Goal: Task Accomplishment & Management: Use online tool/utility

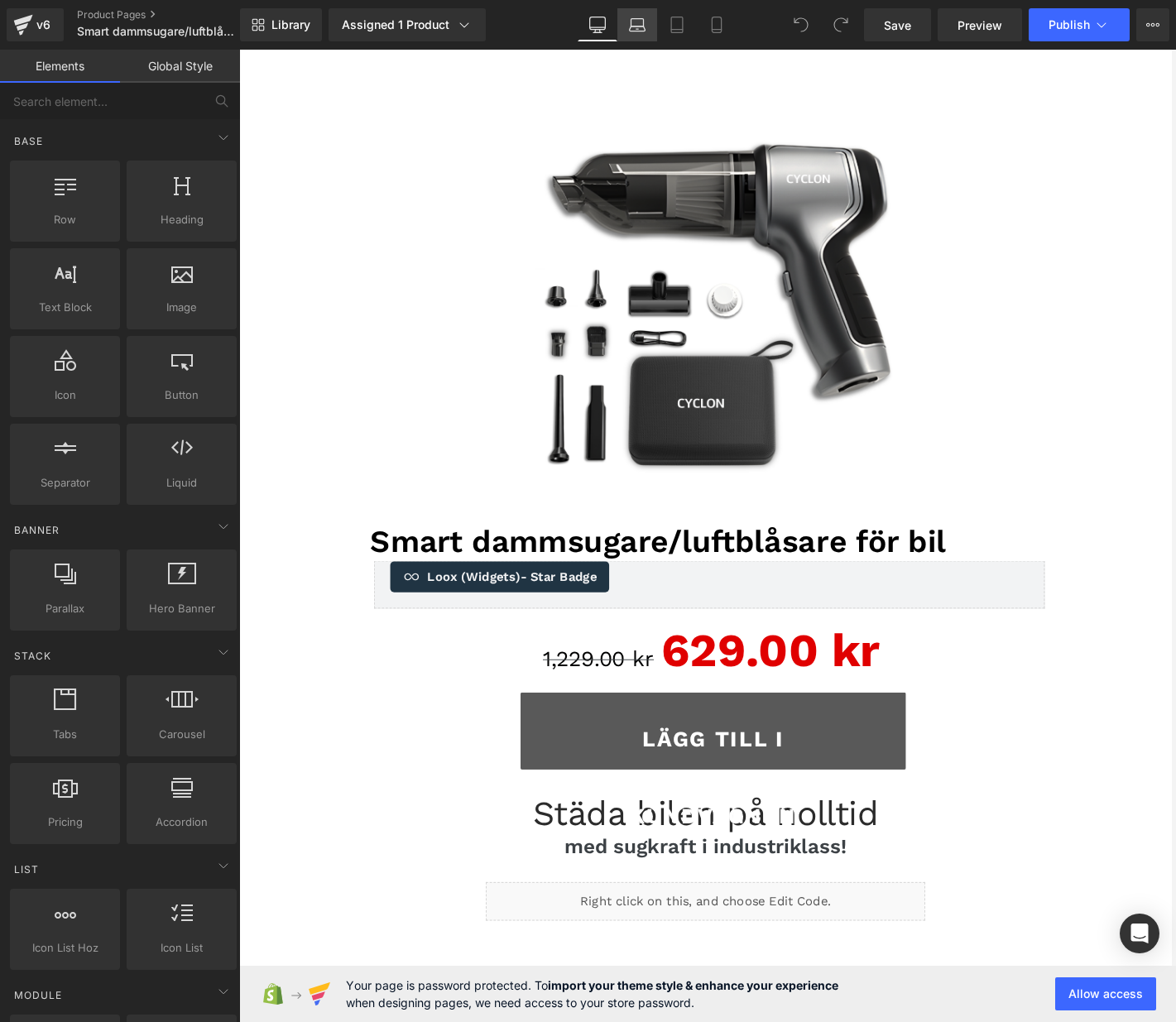
click at [639, 27] on icon at bounding box center [637, 25] width 17 height 17
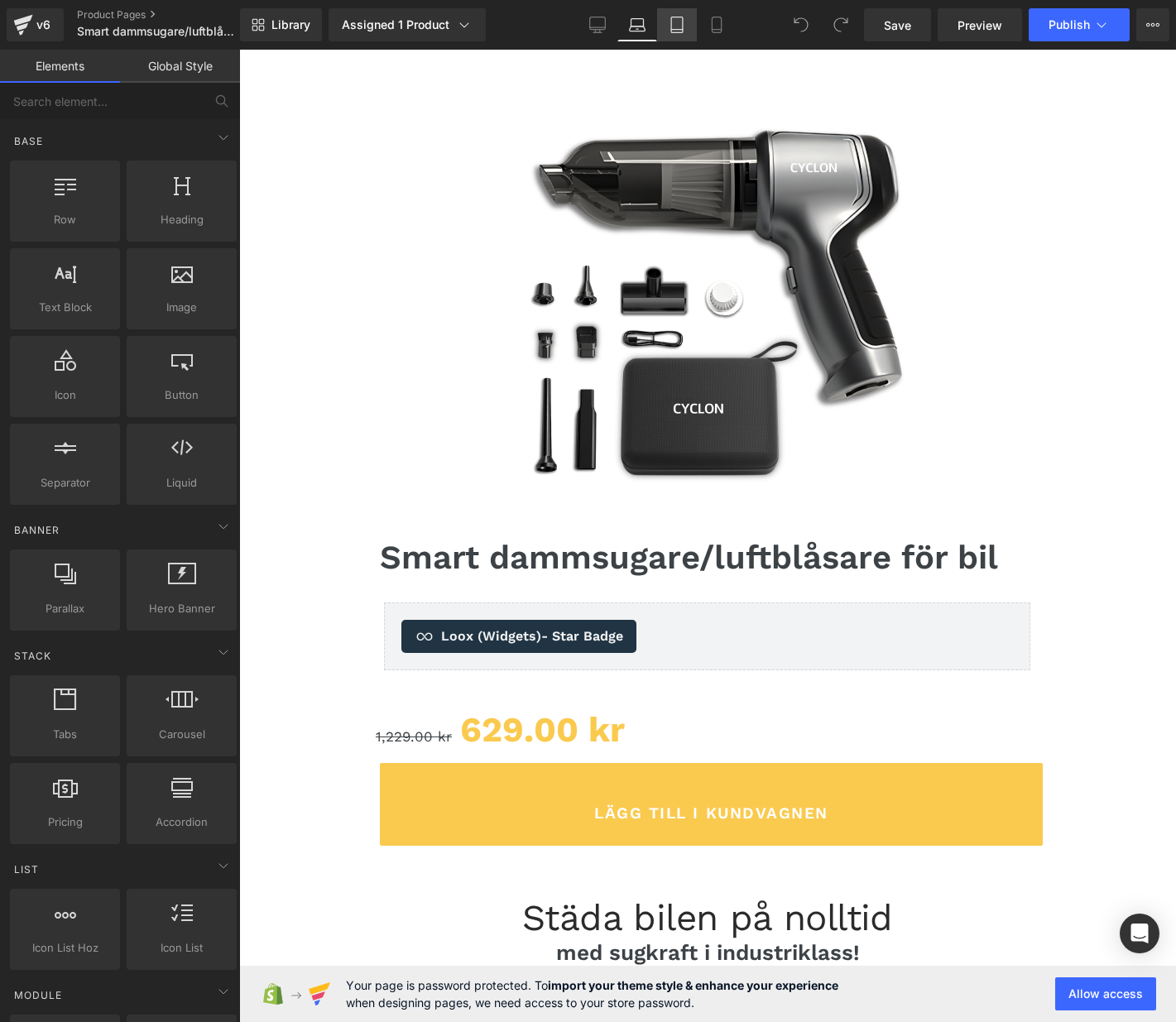
click at [679, 32] on icon at bounding box center [677, 25] width 12 height 16
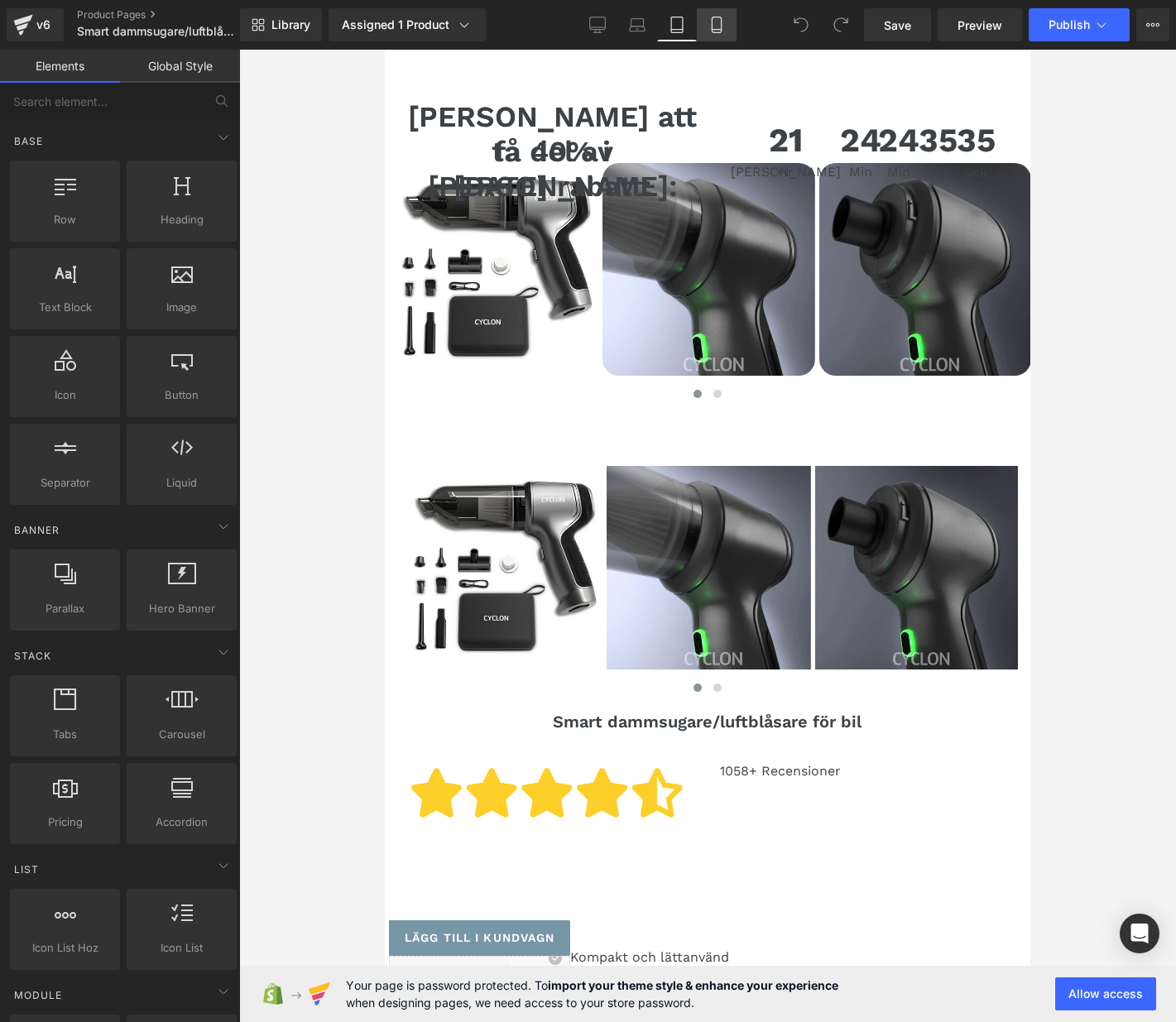
click at [708, 32] on icon at bounding box center [717, 25] width 17 height 17
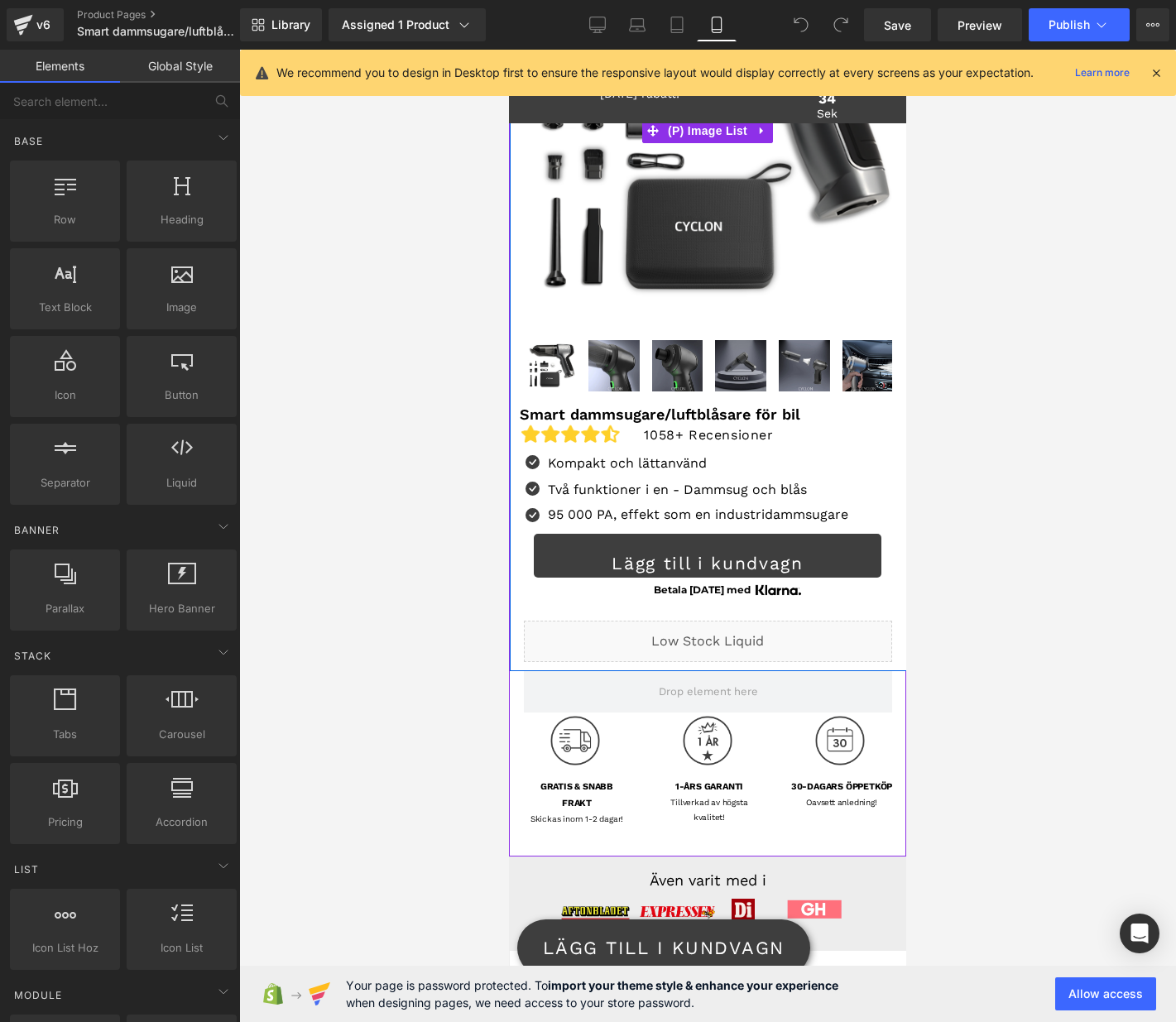
scroll to position [164, 0]
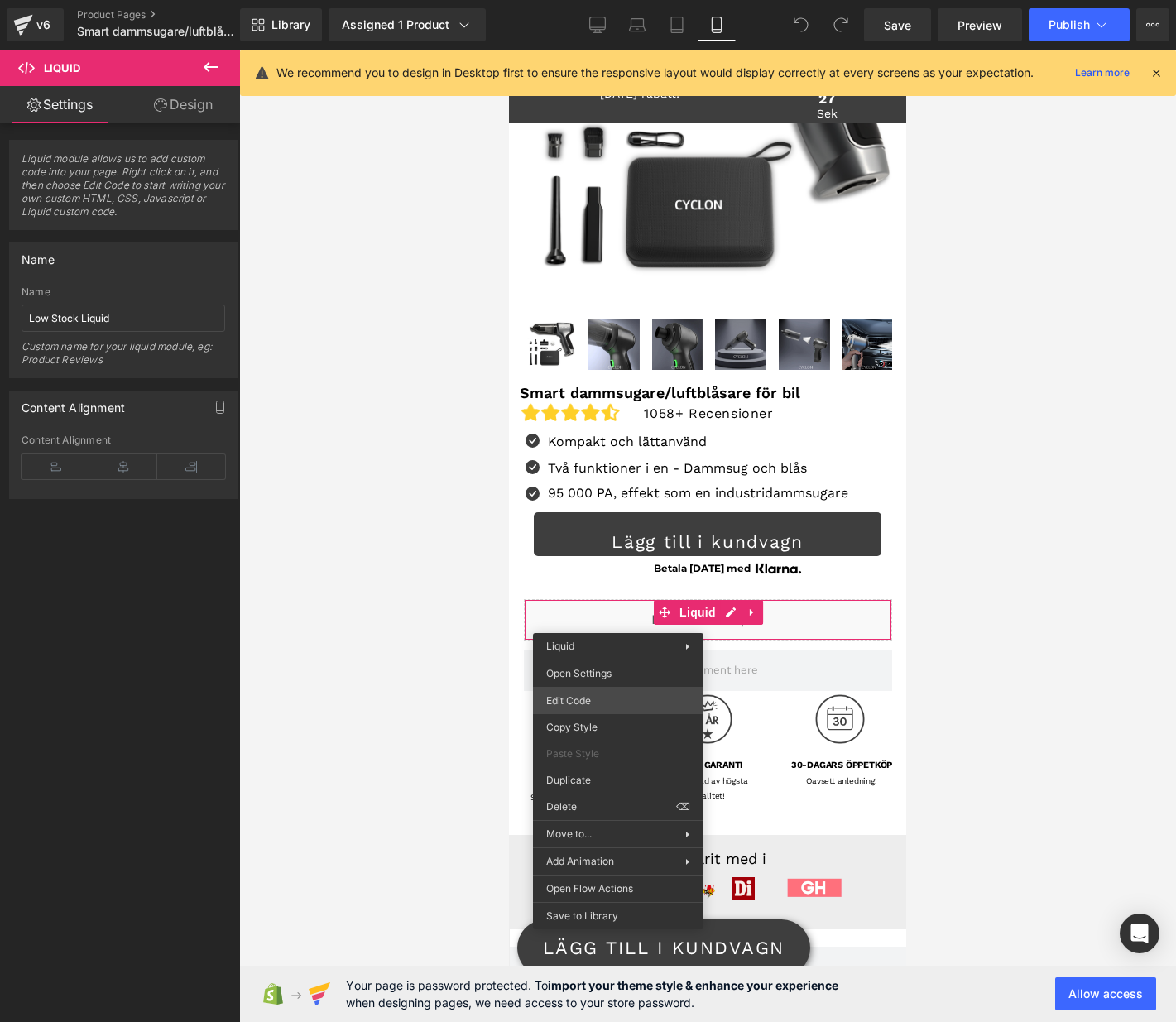
click at [588, 0] on div "You are previewing how the will restyle your page. You can not edit Elements in…" at bounding box center [588, 0] width 1176 height 0
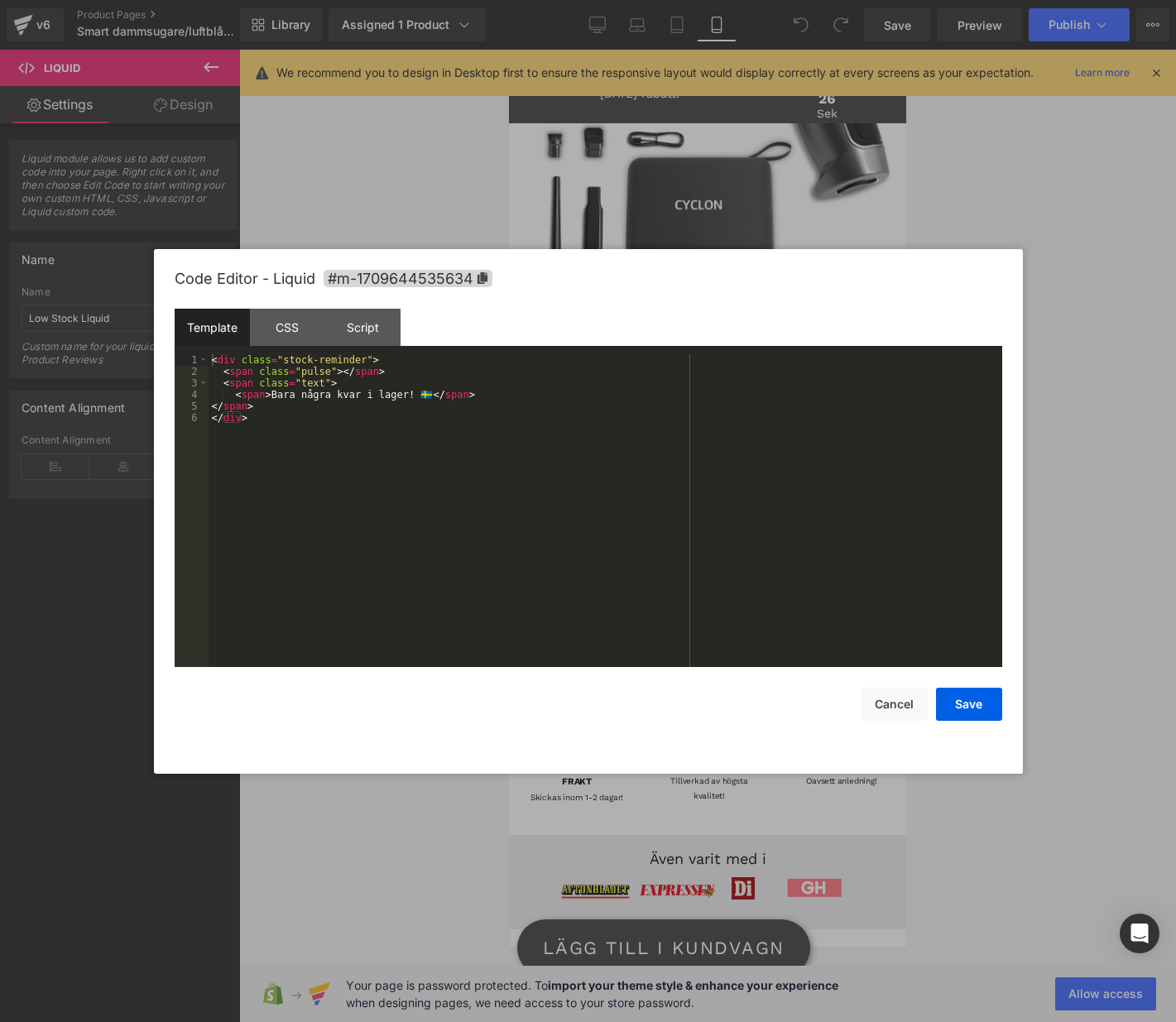
click at [378, 489] on div "< div class = "stock-reminder" > < span class = "pulse" > </ span > < span clas…" at bounding box center [605, 522] width 794 height 336
click at [303, 334] on div "CSS" at bounding box center [287, 327] width 75 height 37
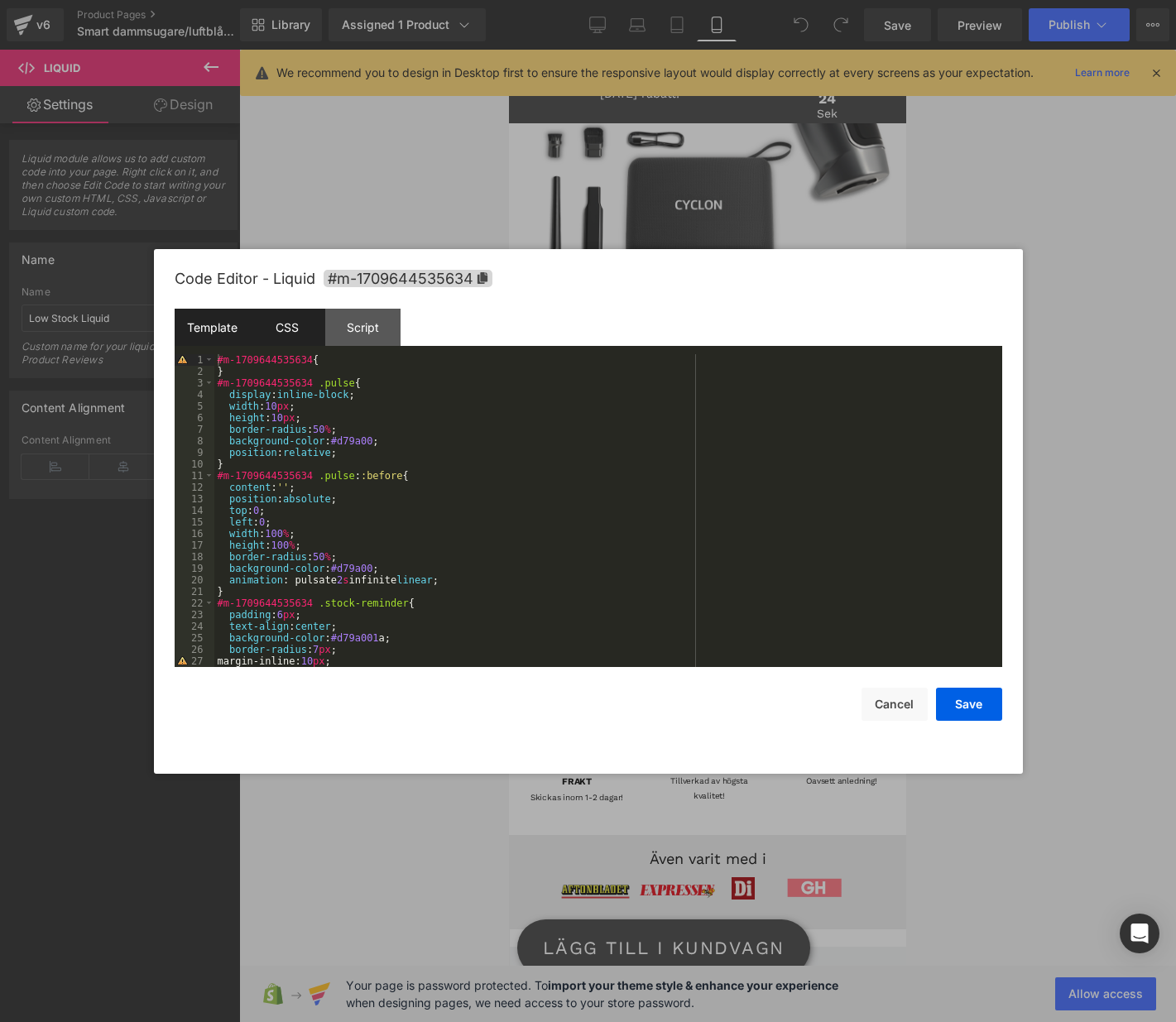
click at [206, 333] on div "Template" at bounding box center [212, 327] width 75 height 37
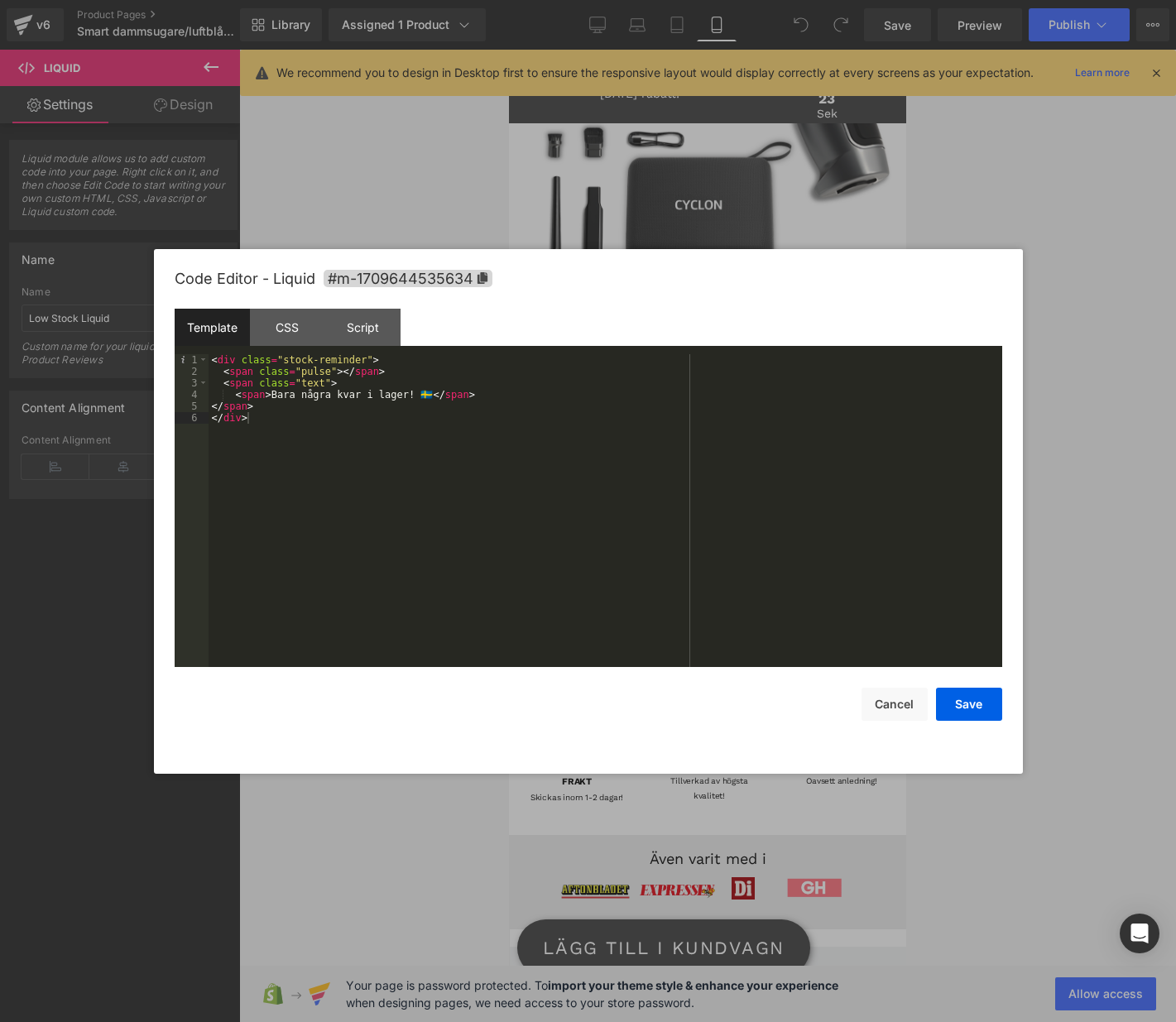
click at [295, 428] on div "< div class = "stock-reminder" > < span class = "pulse" > </ span > < span clas…" at bounding box center [605, 522] width 794 height 336
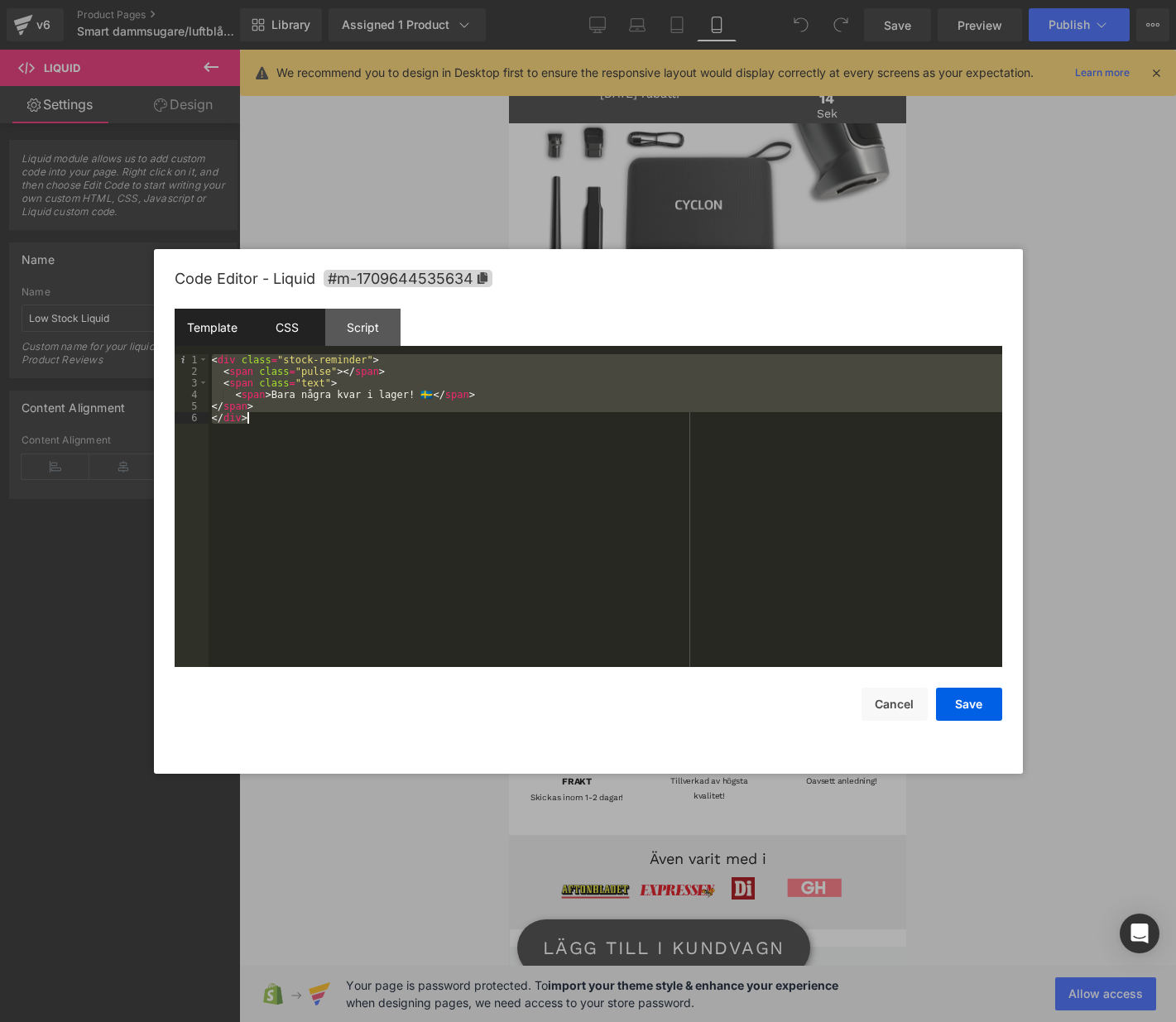
click at [274, 326] on div "CSS" at bounding box center [287, 327] width 75 height 37
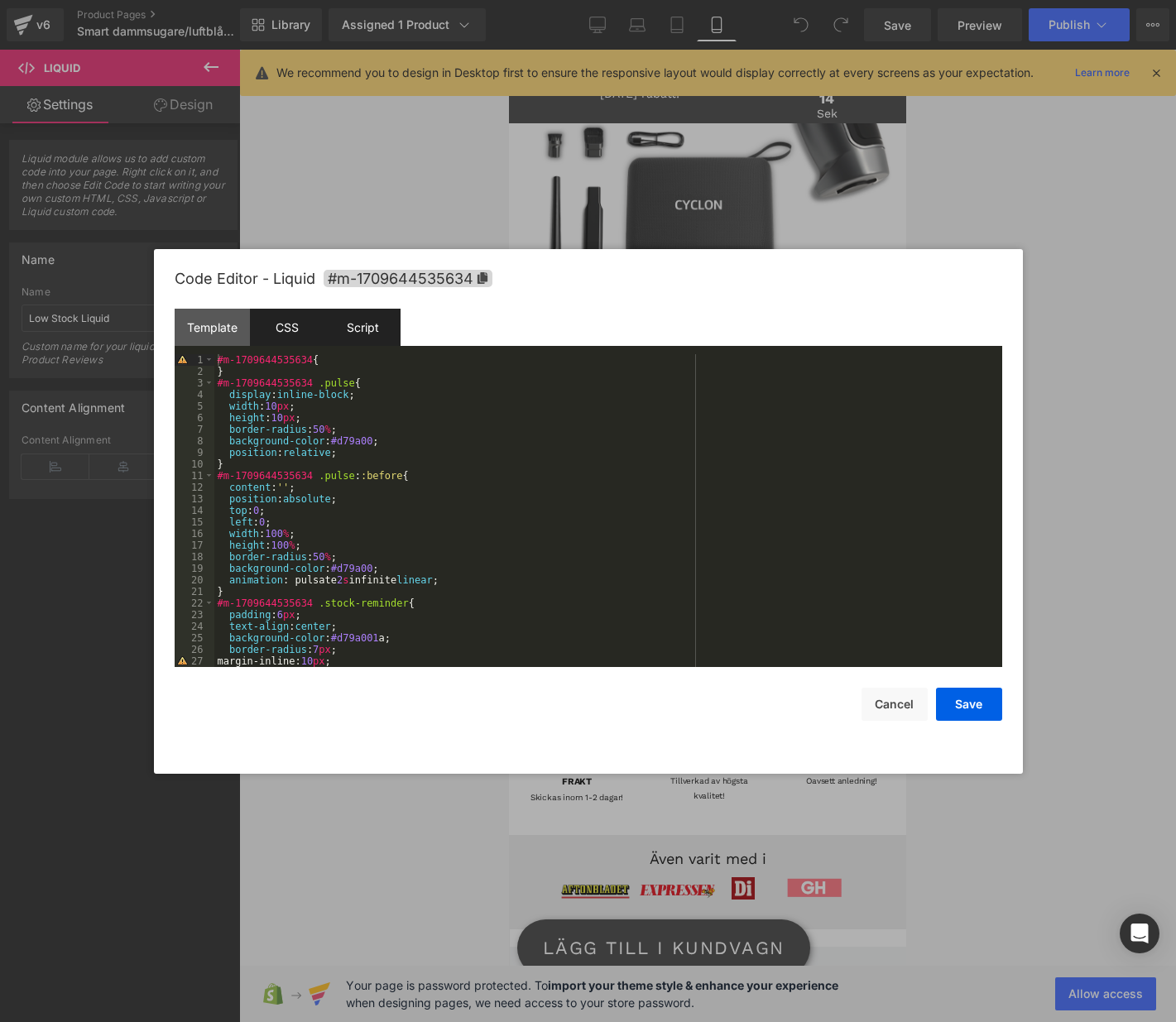
click at [343, 325] on div "Script" at bounding box center [363, 327] width 75 height 37
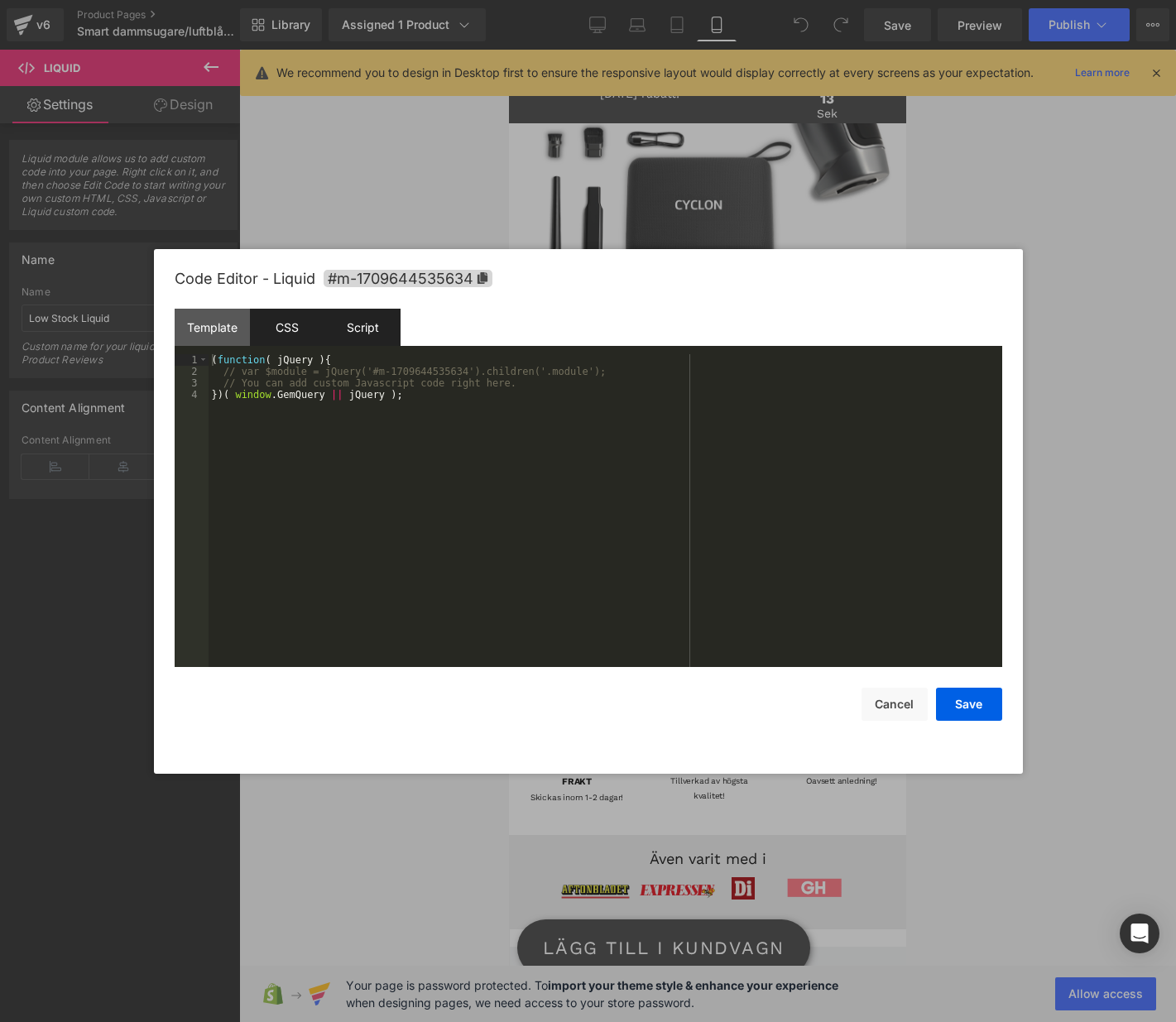
click at [303, 326] on div "CSS" at bounding box center [287, 327] width 75 height 37
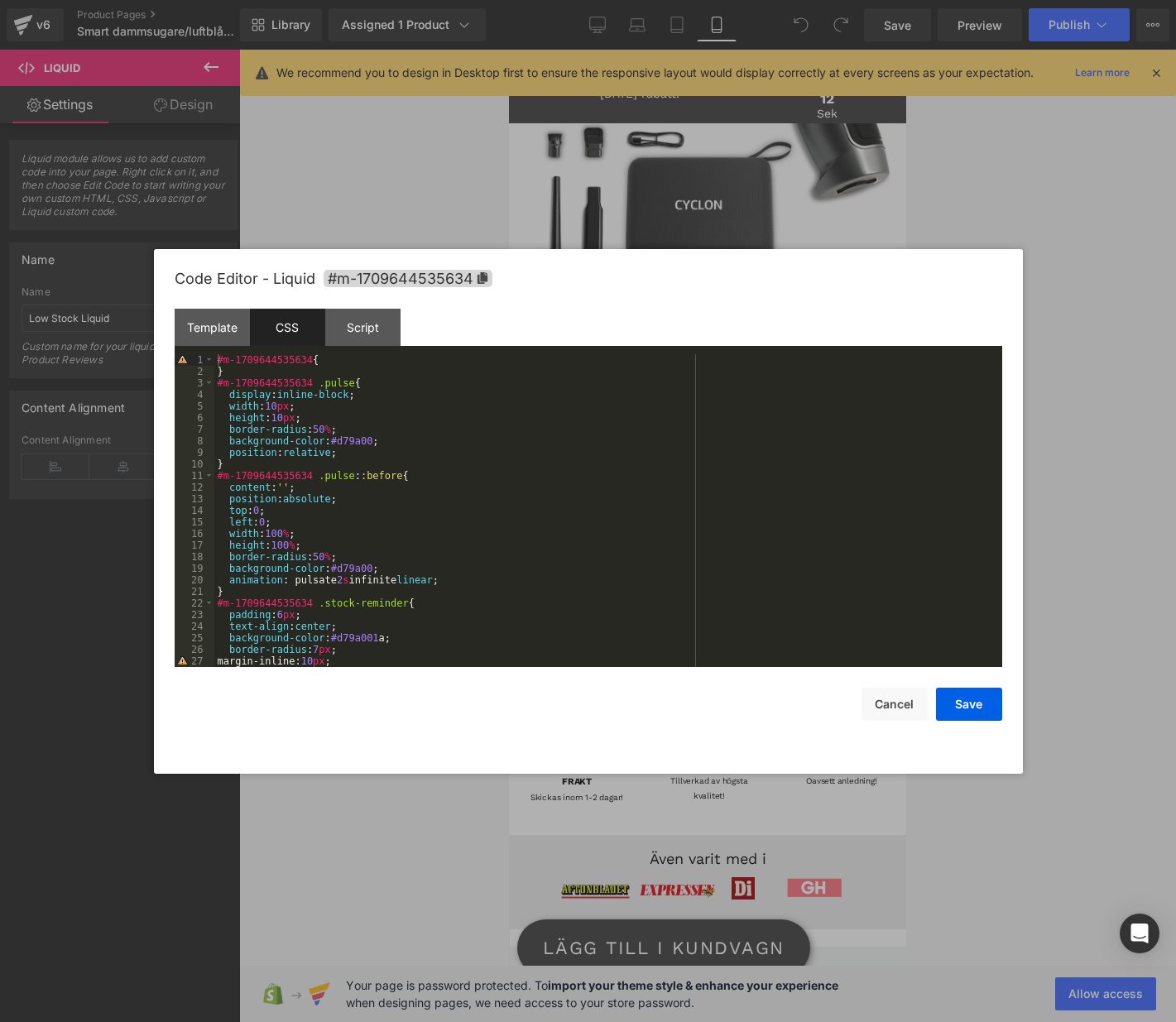
click at [378, 413] on div "#m-1709644535634 { } #m-1709644535634 .pulse { display : inline-block ; width :…" at bounding box center [605, 522] width 781 height 336
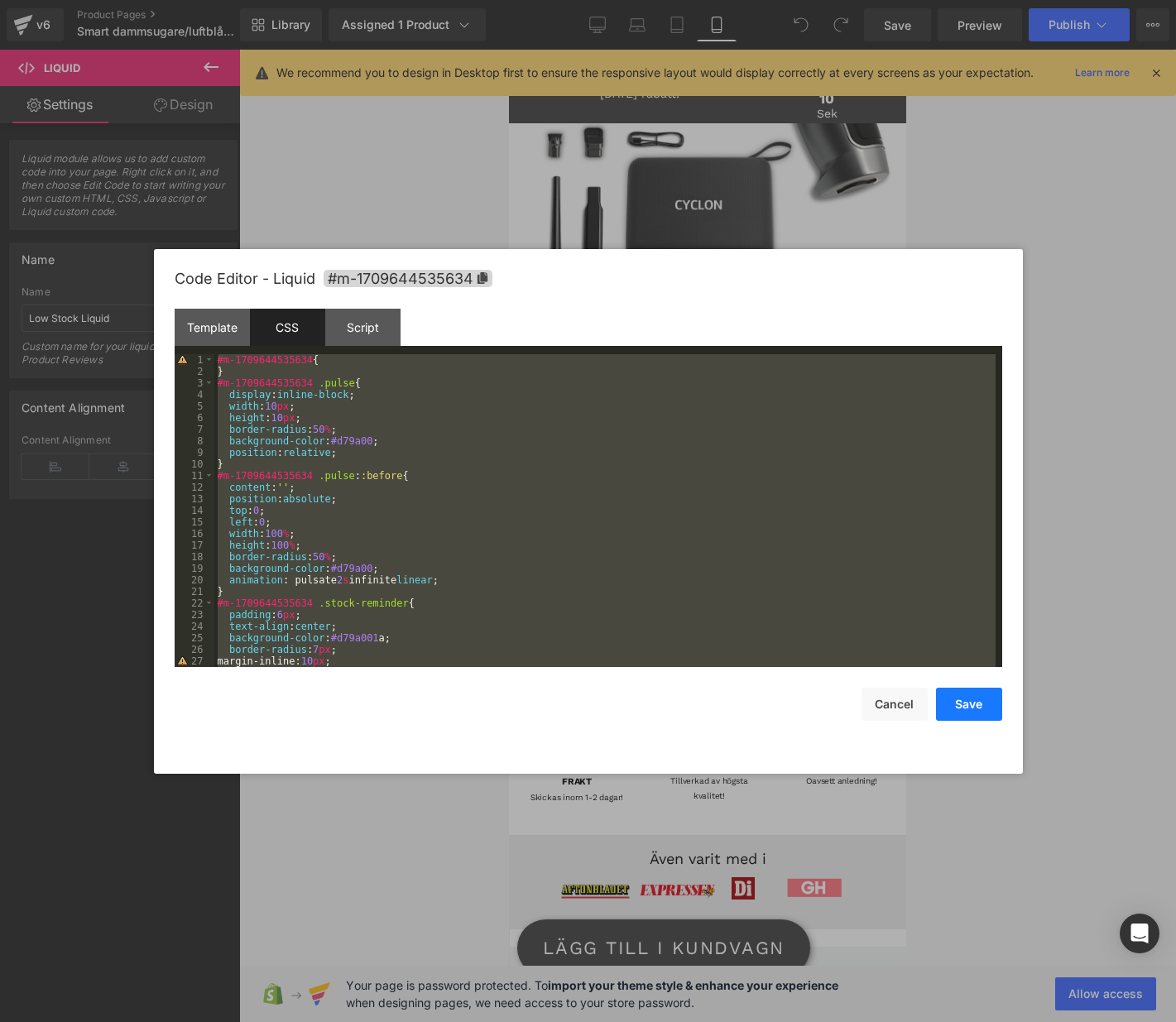
click at [970, 709] on button "Save" at bounding box center [969, 704] width 66 height 33
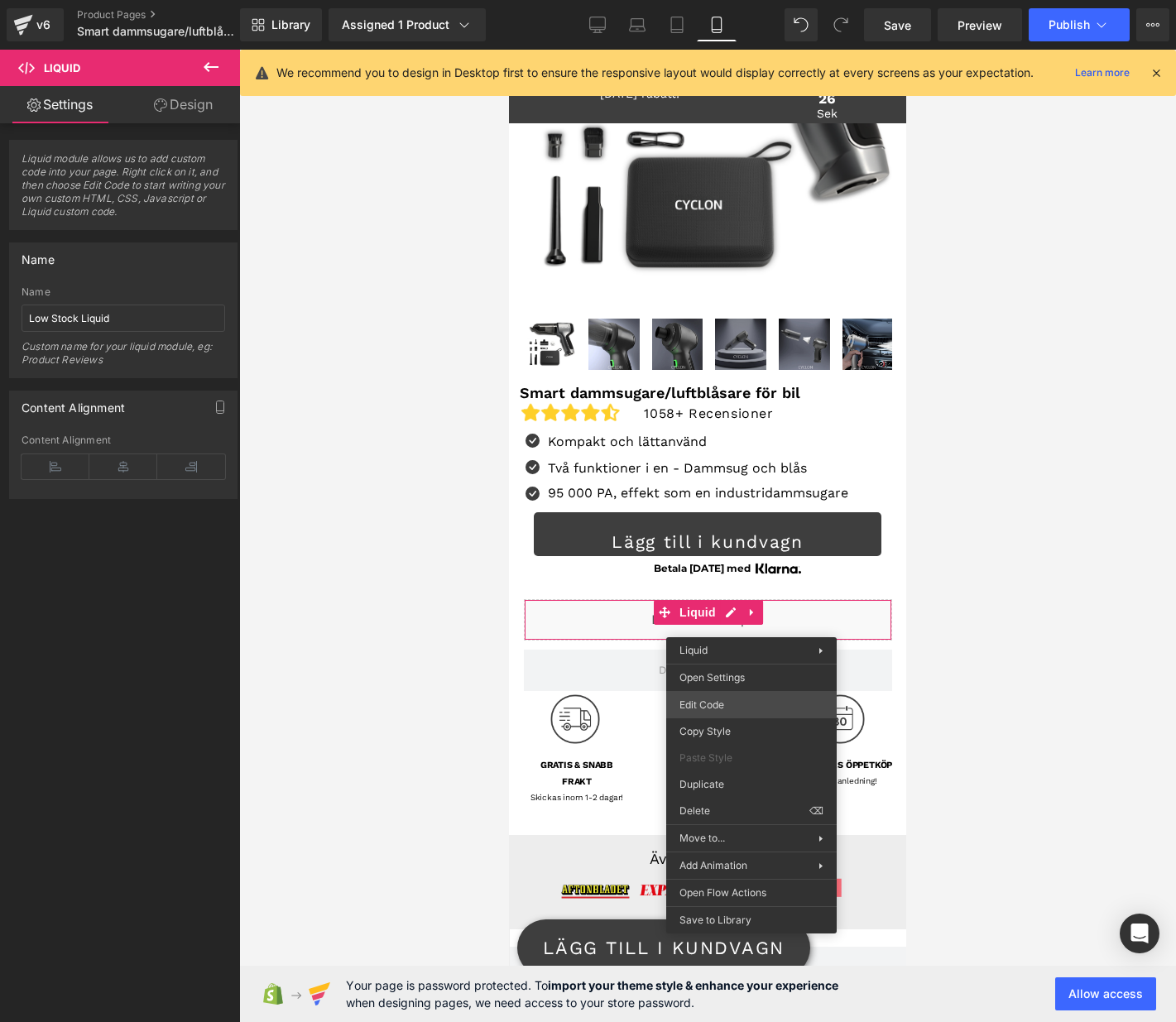
click at [710, 0] on div "You are previewing how the will restyle your page. You can not edit Elements in…" at bounding box center [588, 0] width 1176 height 0
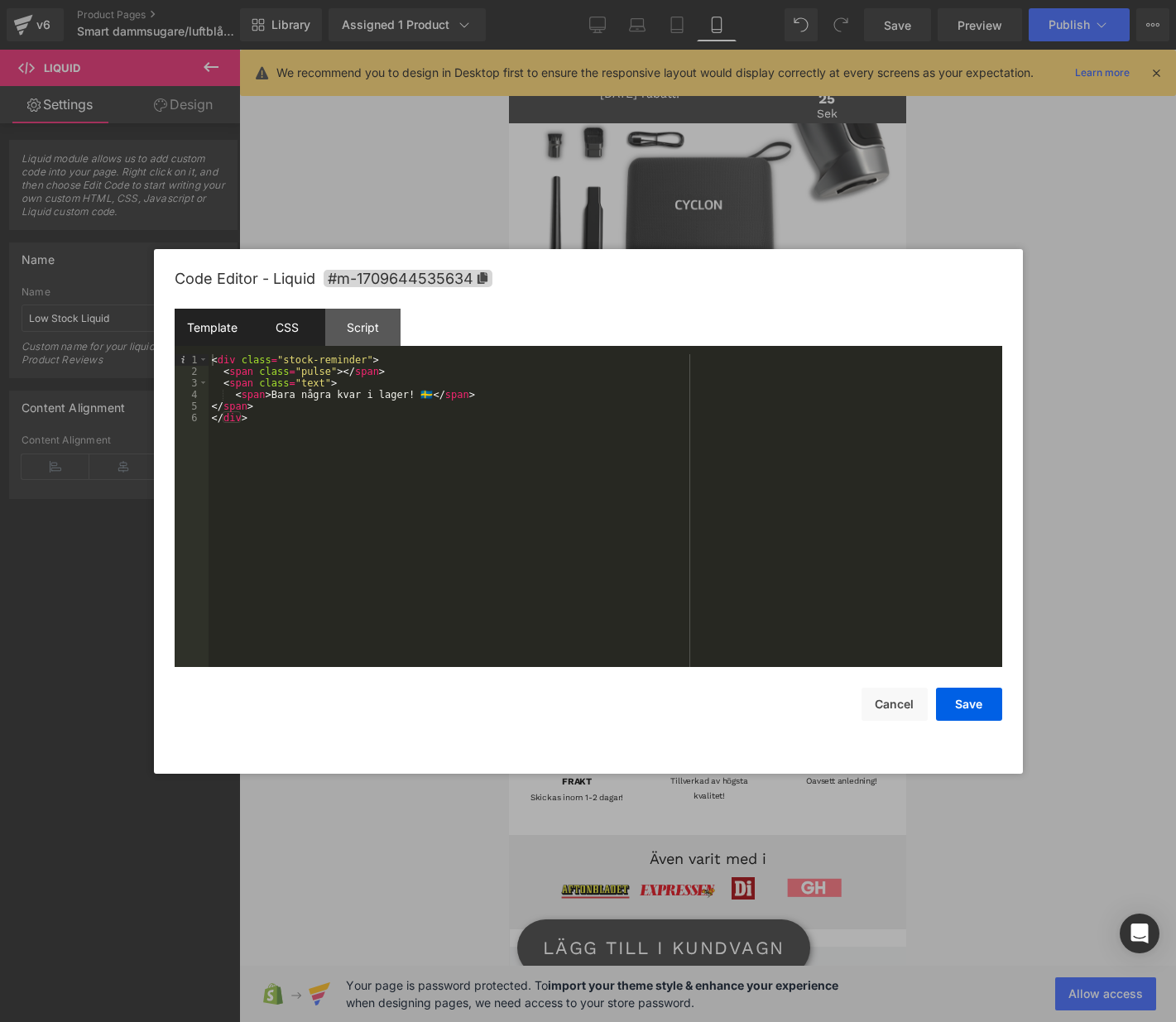
click at [295, 323] on div "CSS" at bounding box center [287, 327] width 75 height 37
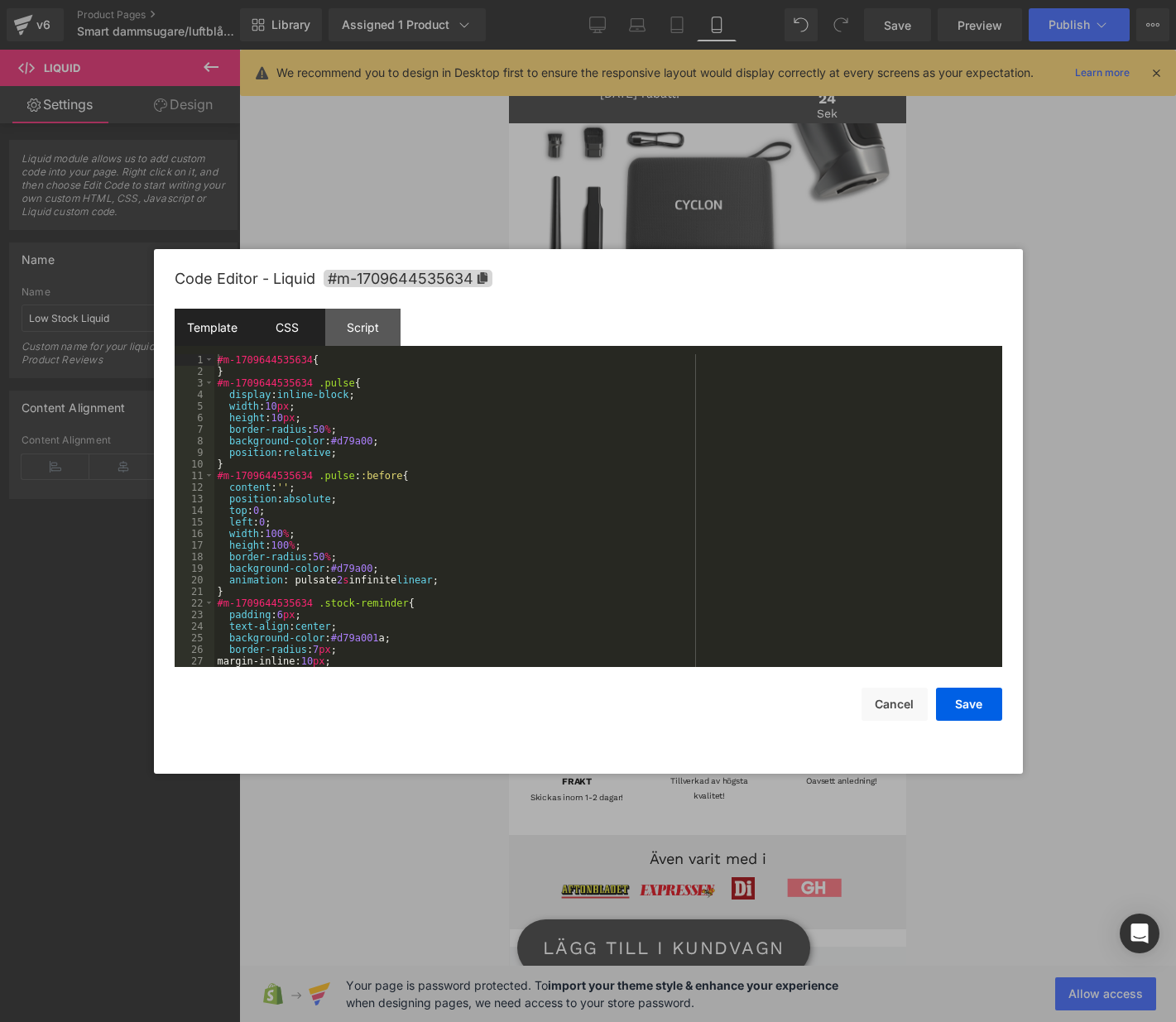
click at [200, 326] on div "Template" at bounding box center [212, 327] width 75 height 37
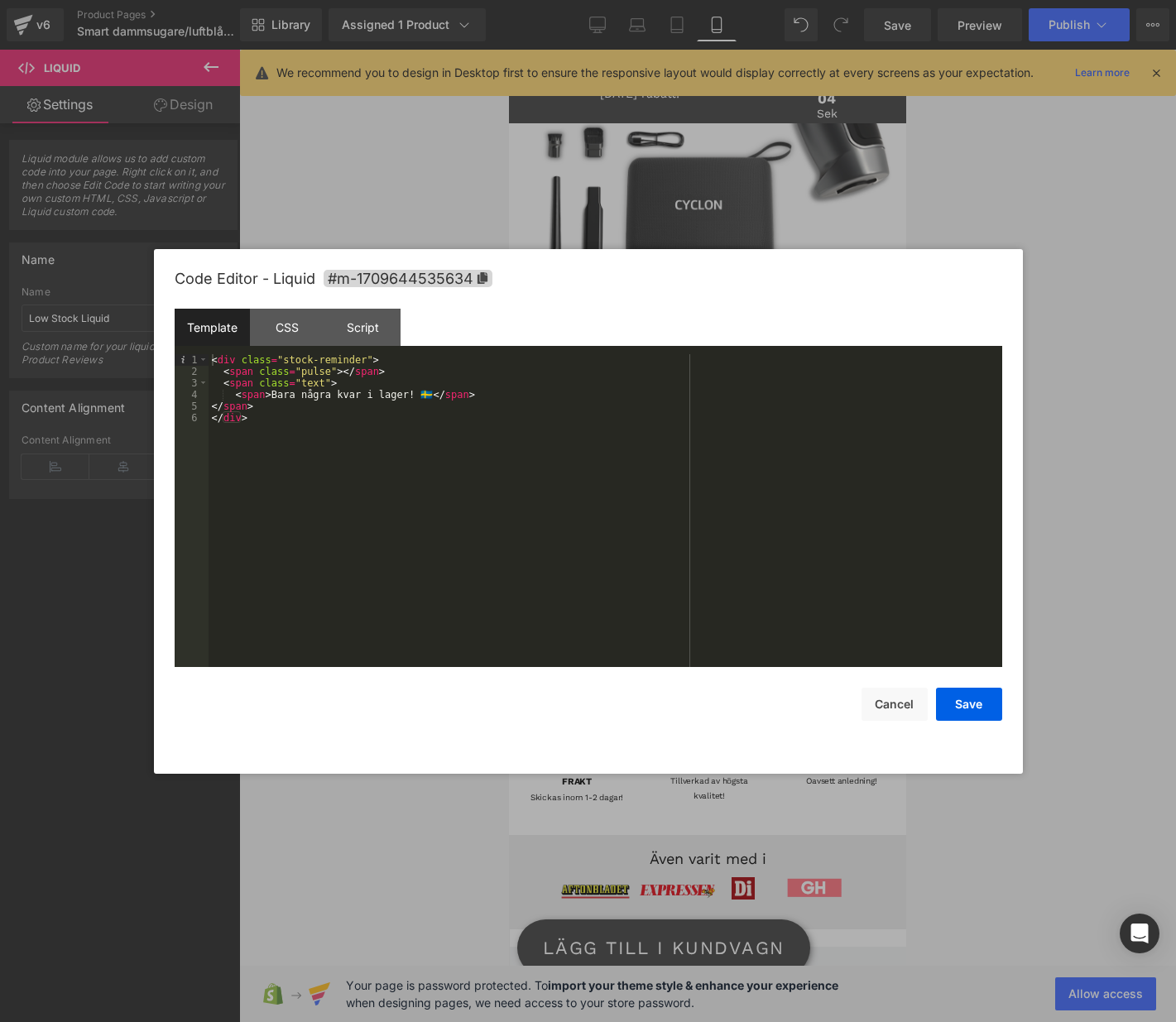
click at [303, 416] on div "< div class = "stock-reminder" > < span class = "pulse" > </ span > < span clas…" at bounding box center [605, 522] width 794 height 336
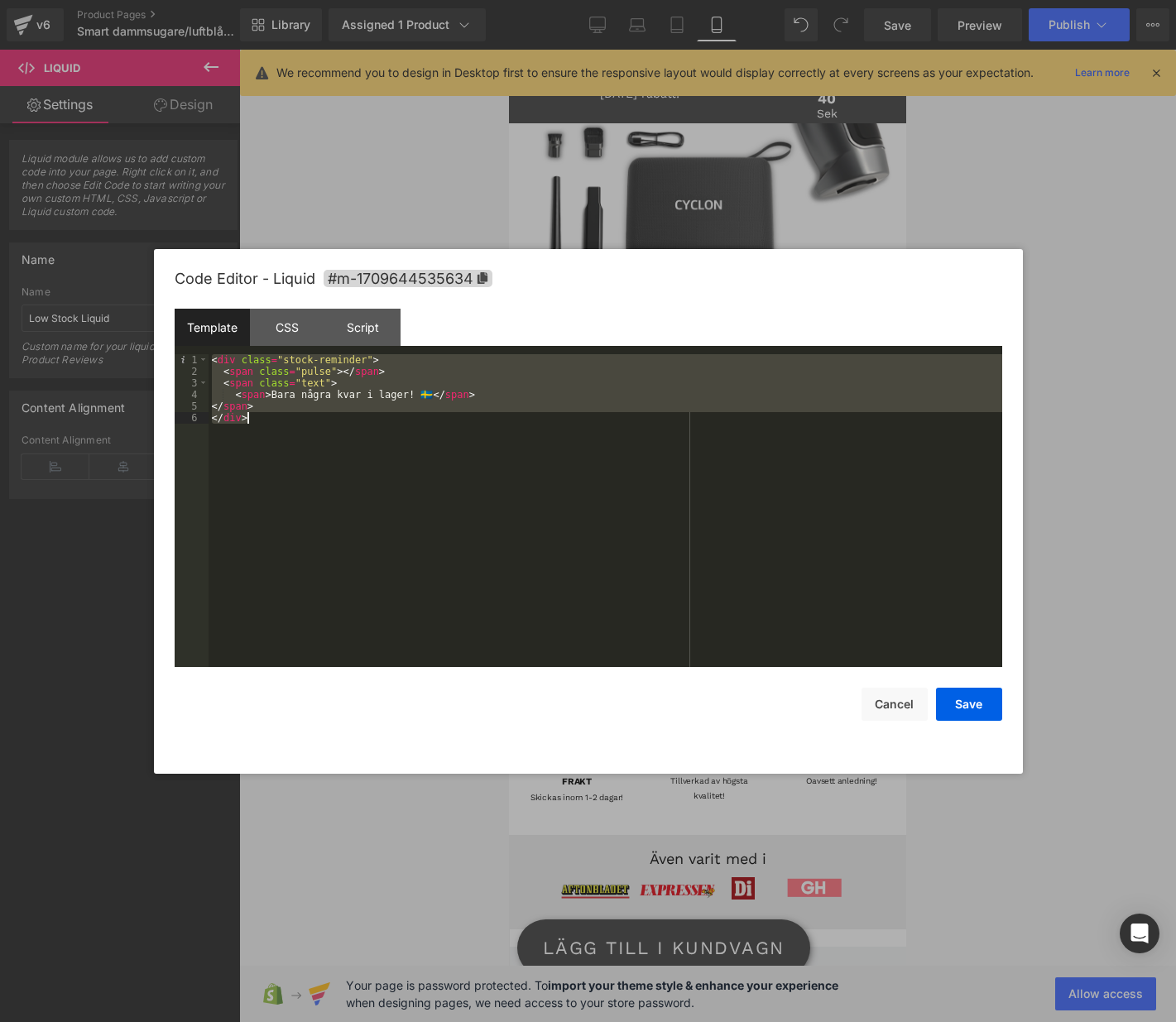
click at [993, 217] on div at bounding box center [588, 511] width 1176 height 1022
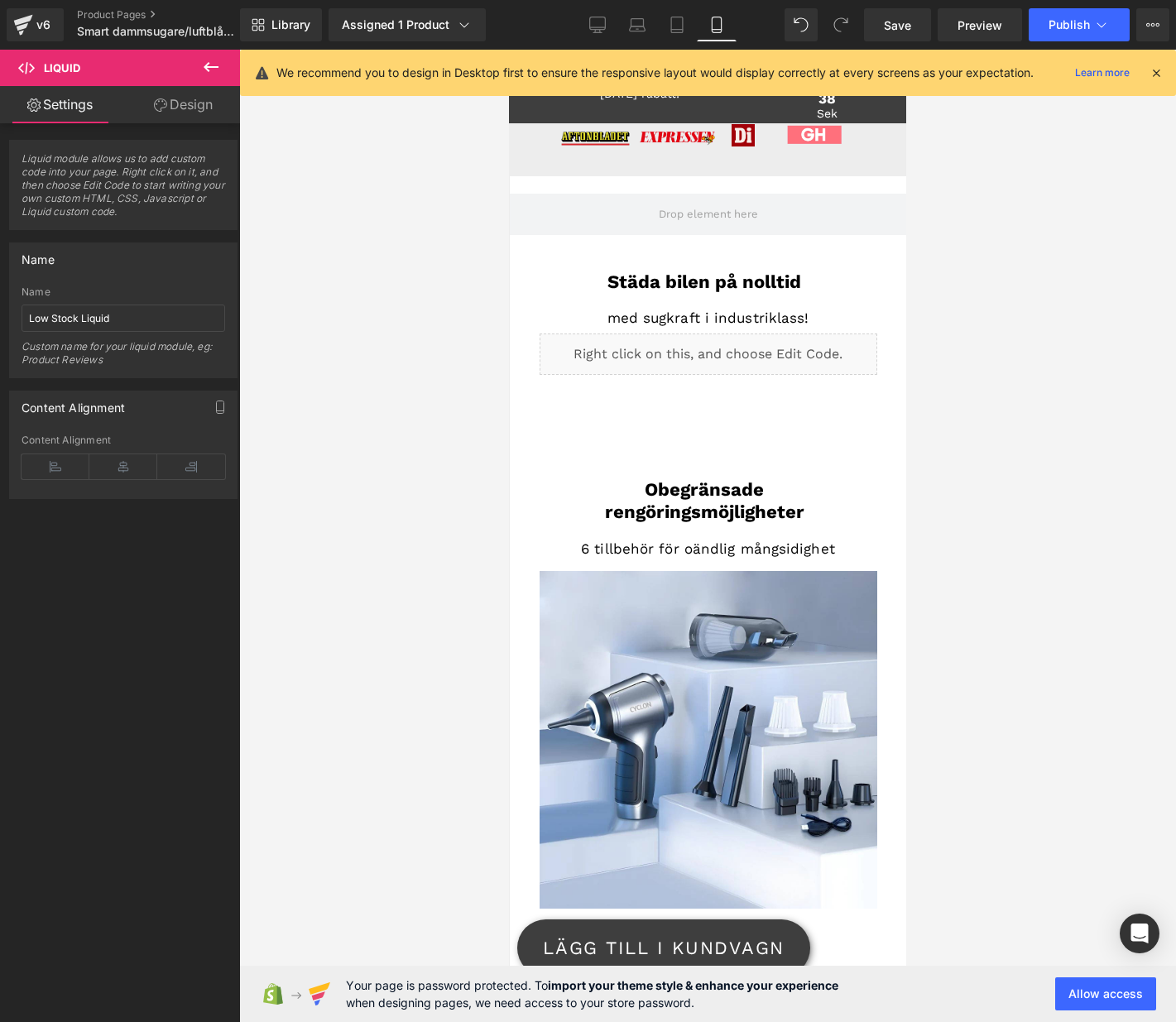
scroll to position [1076, 0]
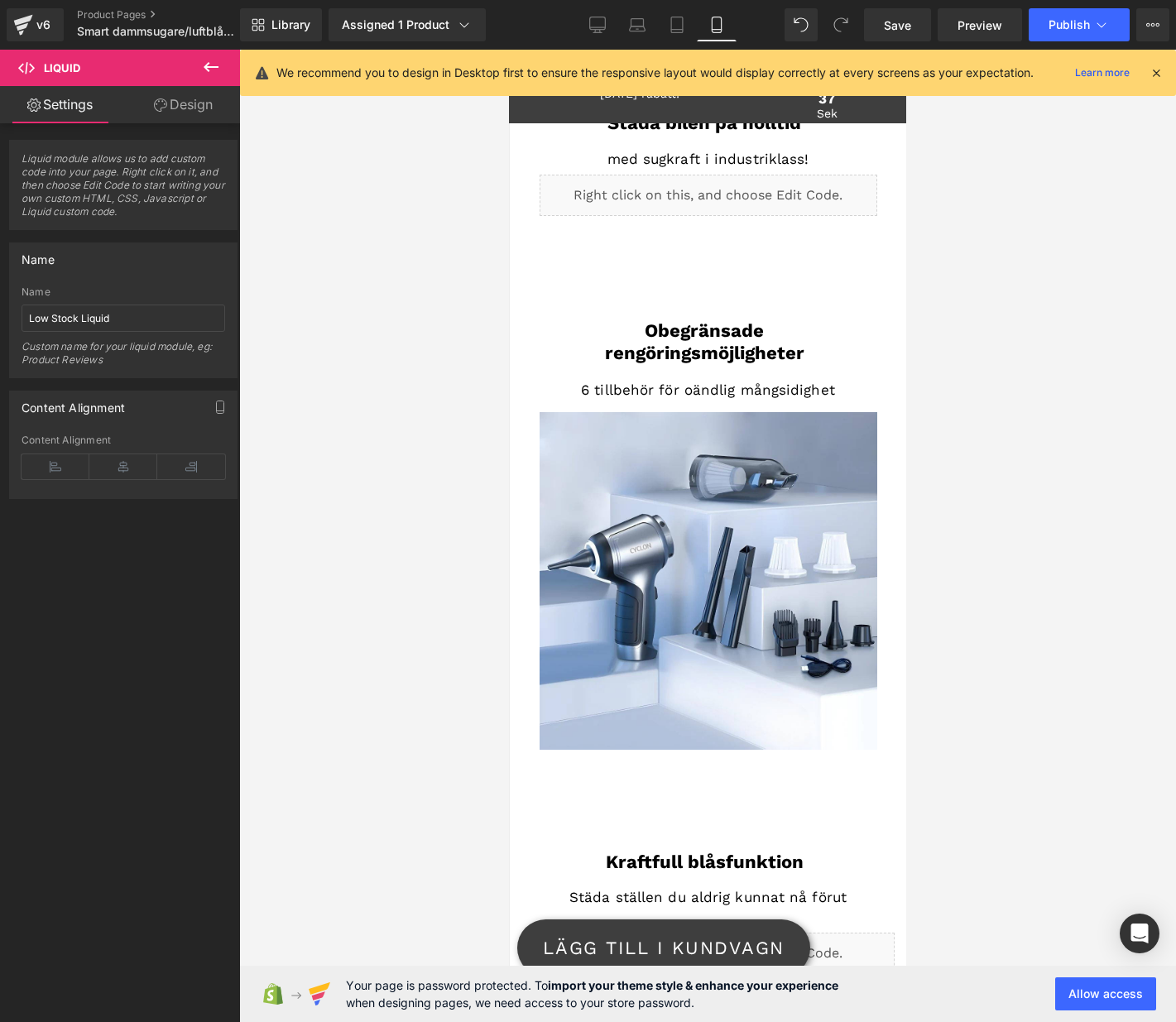
click at [993, 74] on icon at bounding box center [1157, 73] width 15 height 15
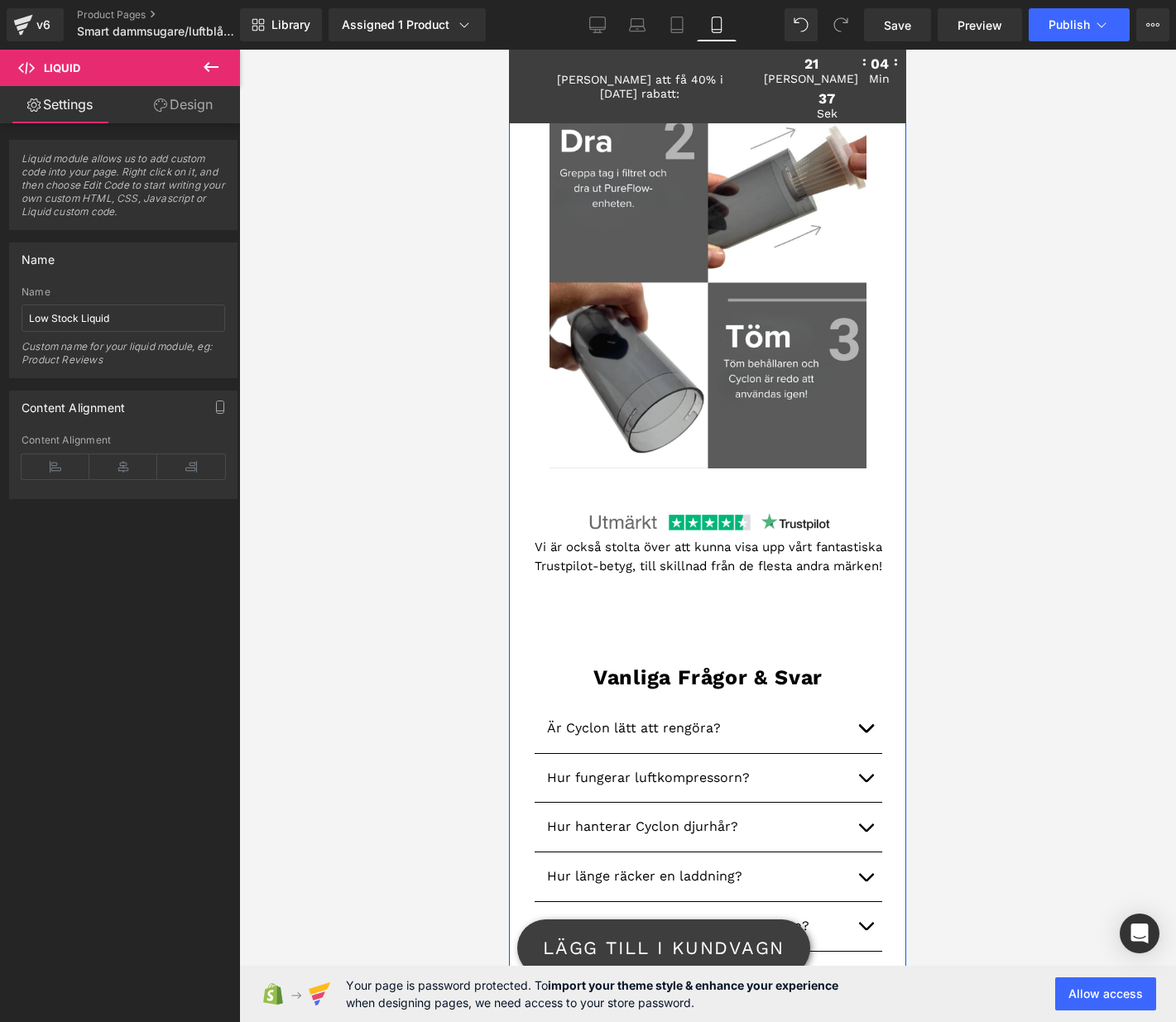
scroll to position [2835, 0]
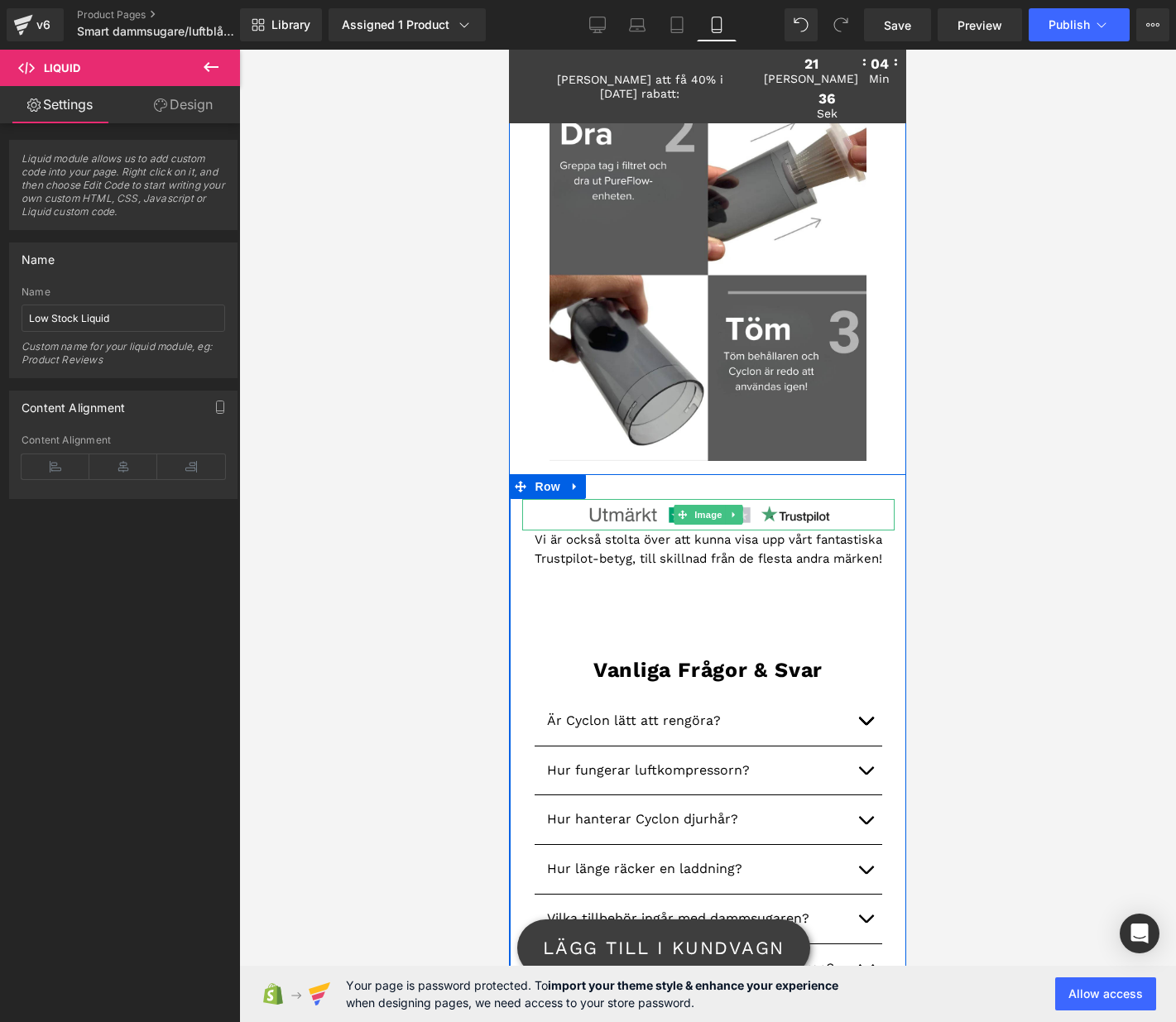
click at [763, 515] on img at bounding box center [708, 514] width 260 height 31
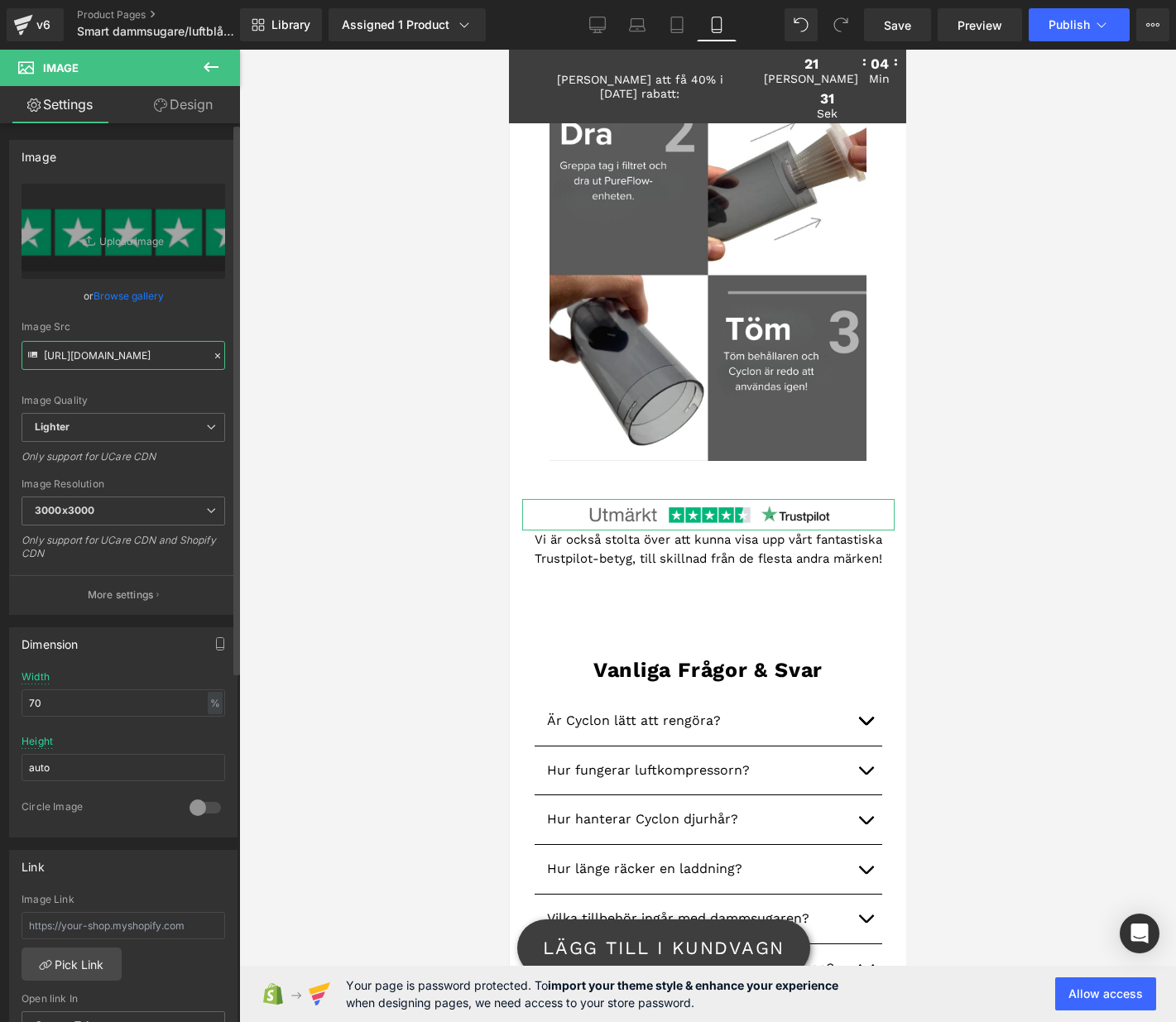
click at [103, 350] on input "[URL][DOMAIN_NAME]" at bounding box center [123, 355] width 204 height 29
drag, startPoint x: 41, startPoint y: 353, endPoint x: 111, endPoint y: 353, distance: 70.0
click at [111, 353] on div "Image Src [URL][DOMAIN_NAME]" at bounding box center [123, 346] width 204 height 49
drag, startPoint x: 42, startPoint y: 358, endPoint x: 232, endPoint y: 370, distance: 190.4
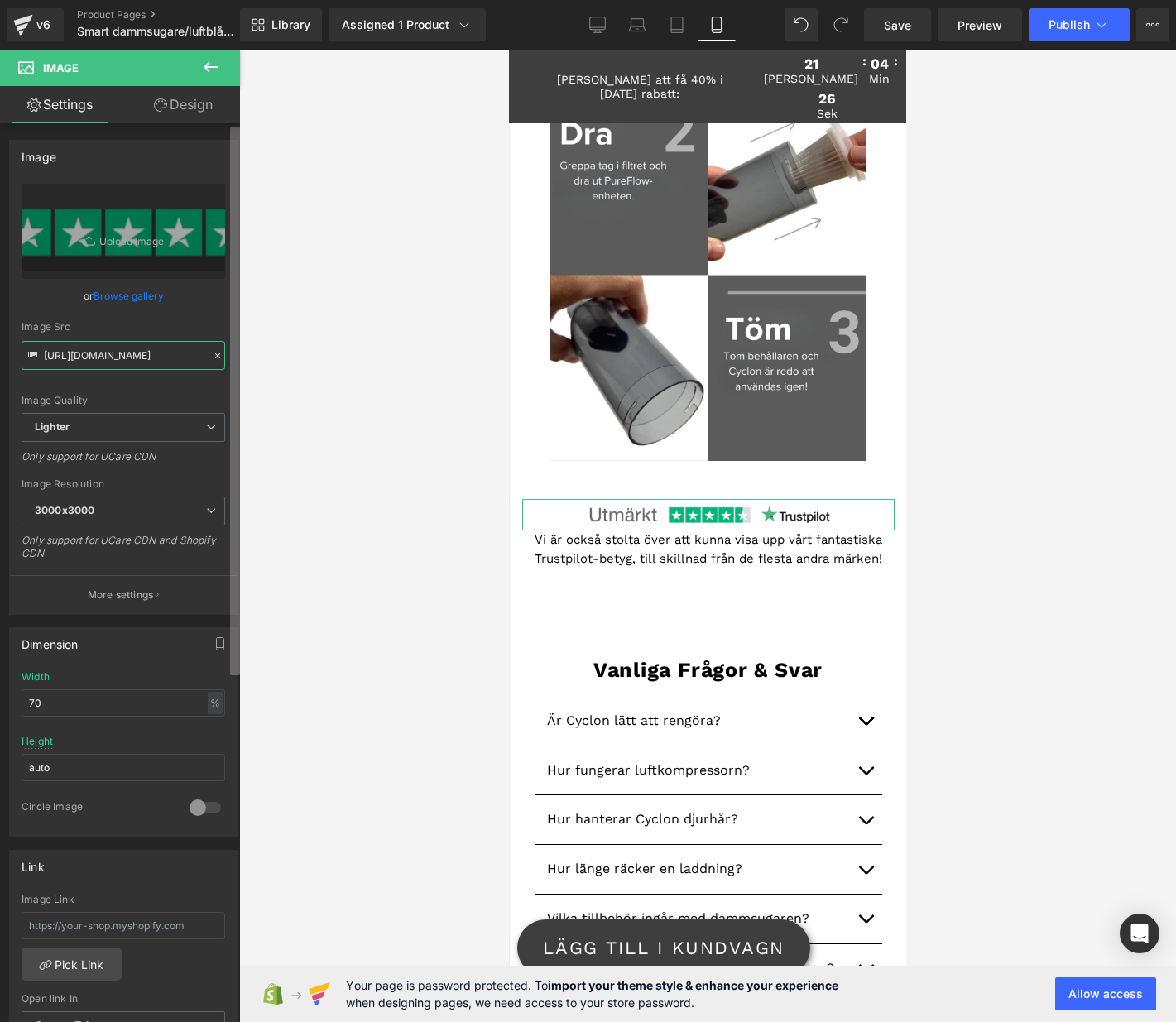
click at [232, 370] on div "Image [URL][DOMAIN_NAME] Replace Image Upload image or Browse gallery Image Src…" at bounding box center [120, 577] width 240 height 906
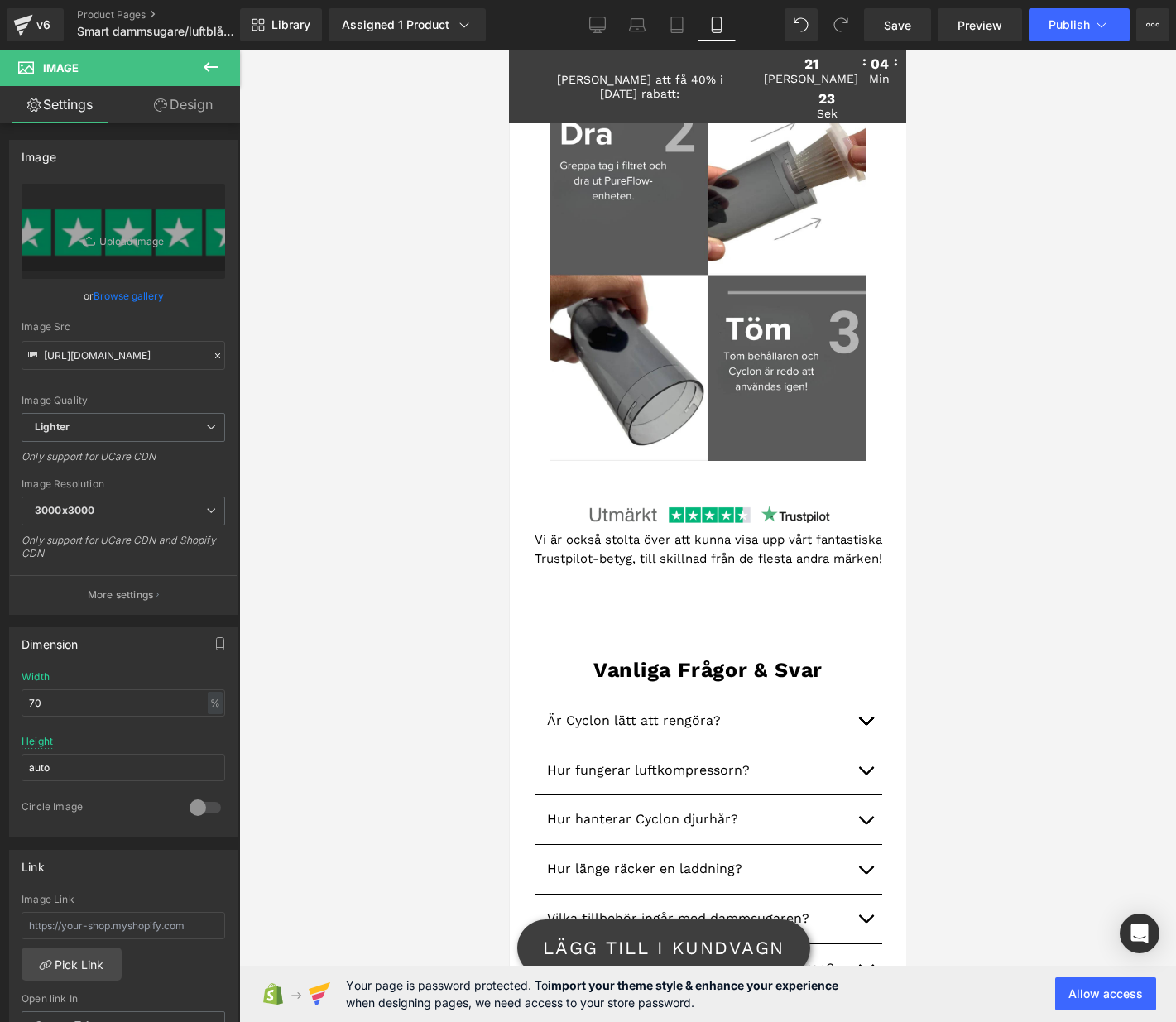
scroll to position [0, 0]
click at [125, 384] on div "Image Quality Lighter Lightest Lighter Lighter Lightest Only support for UCare …" at bounding box center [123, 298] width 204 height 229
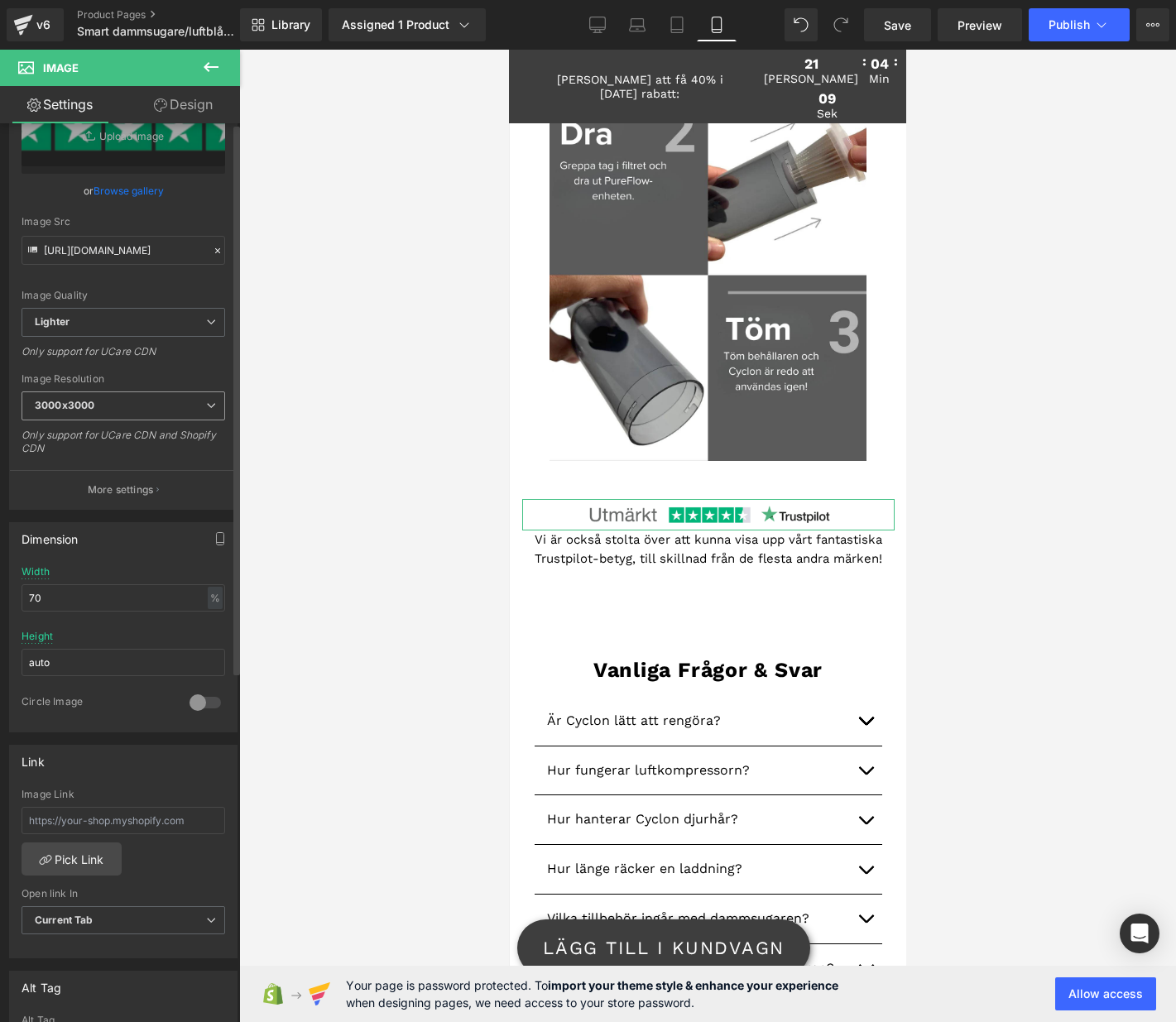
scroll to position [517, 0]
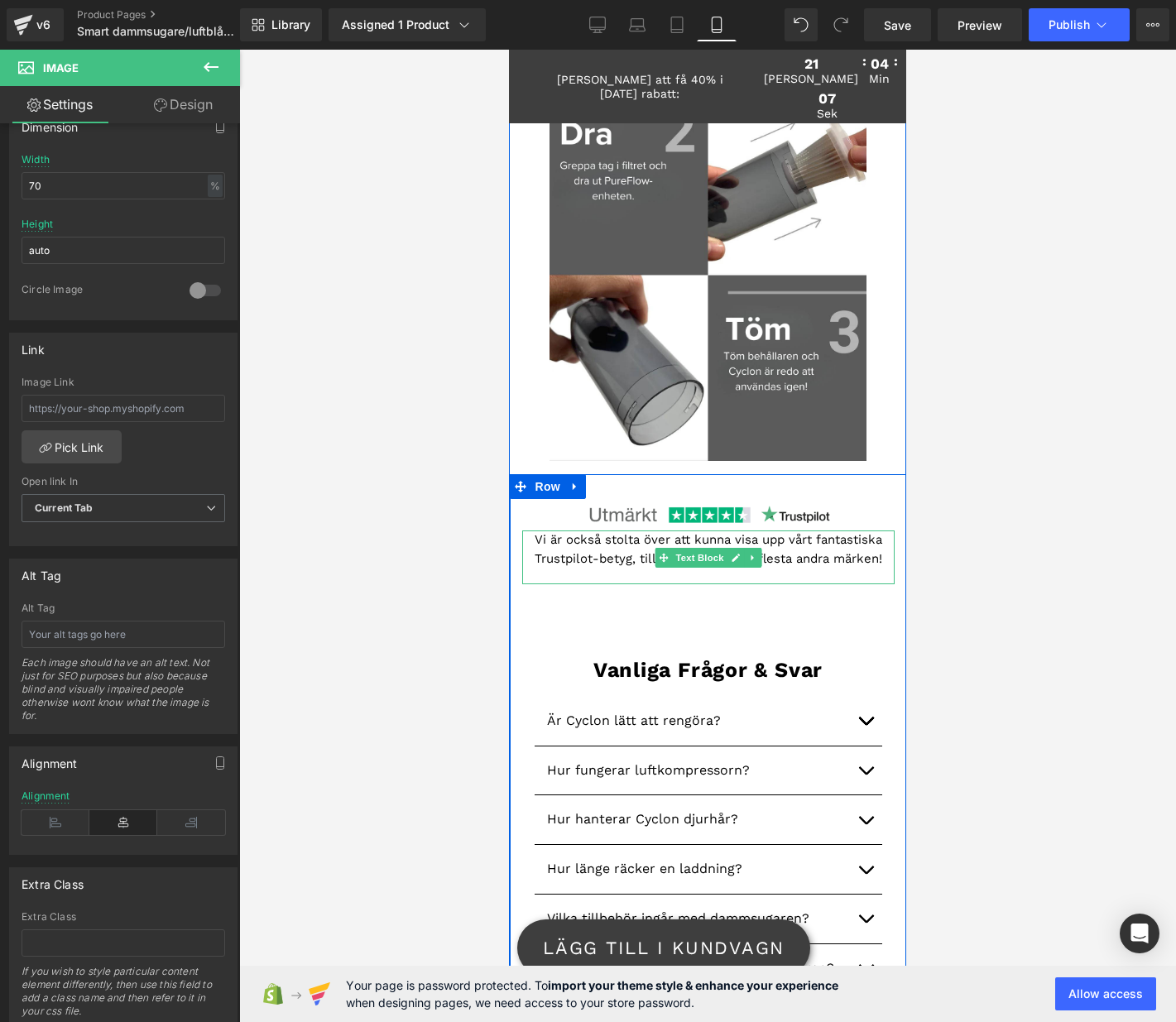
click at [613, 546] on p "Vi är också stolta över att kunna visa upp vårt fantastiska Trustpilot-betyg, t…" at bounding box center [708, 549] width 373 height 37
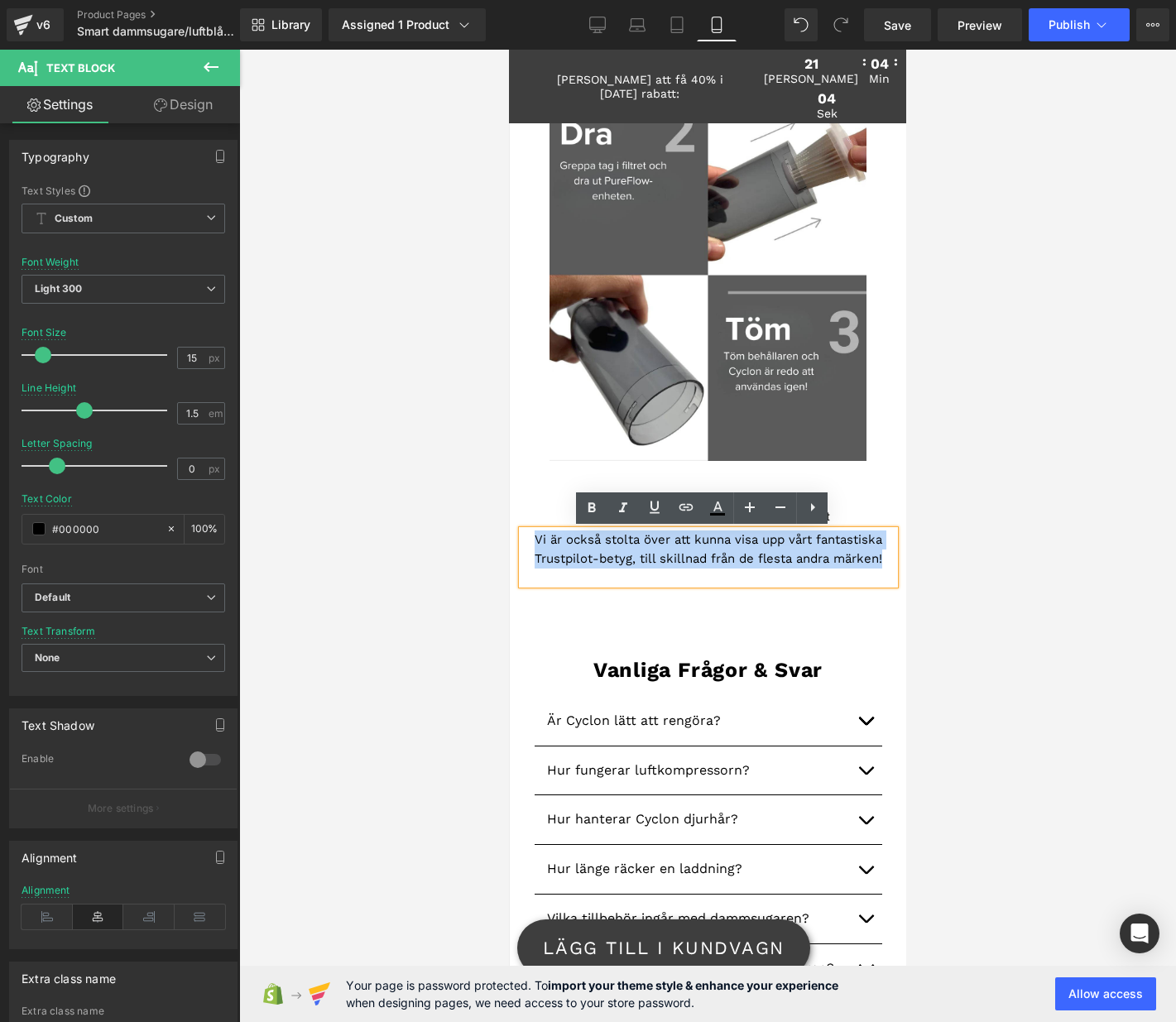
drag, startPoint x: 528, startPoint y: 538, endPoint x: 888, endPoint y: 569, distance: 361.3
click at [888, 569] on div "Vi är också stolta över att kunna visa upp vårt fantastiska Trustpilot-betyg, t…" at bounding box center [708, 558] width 373 height 54
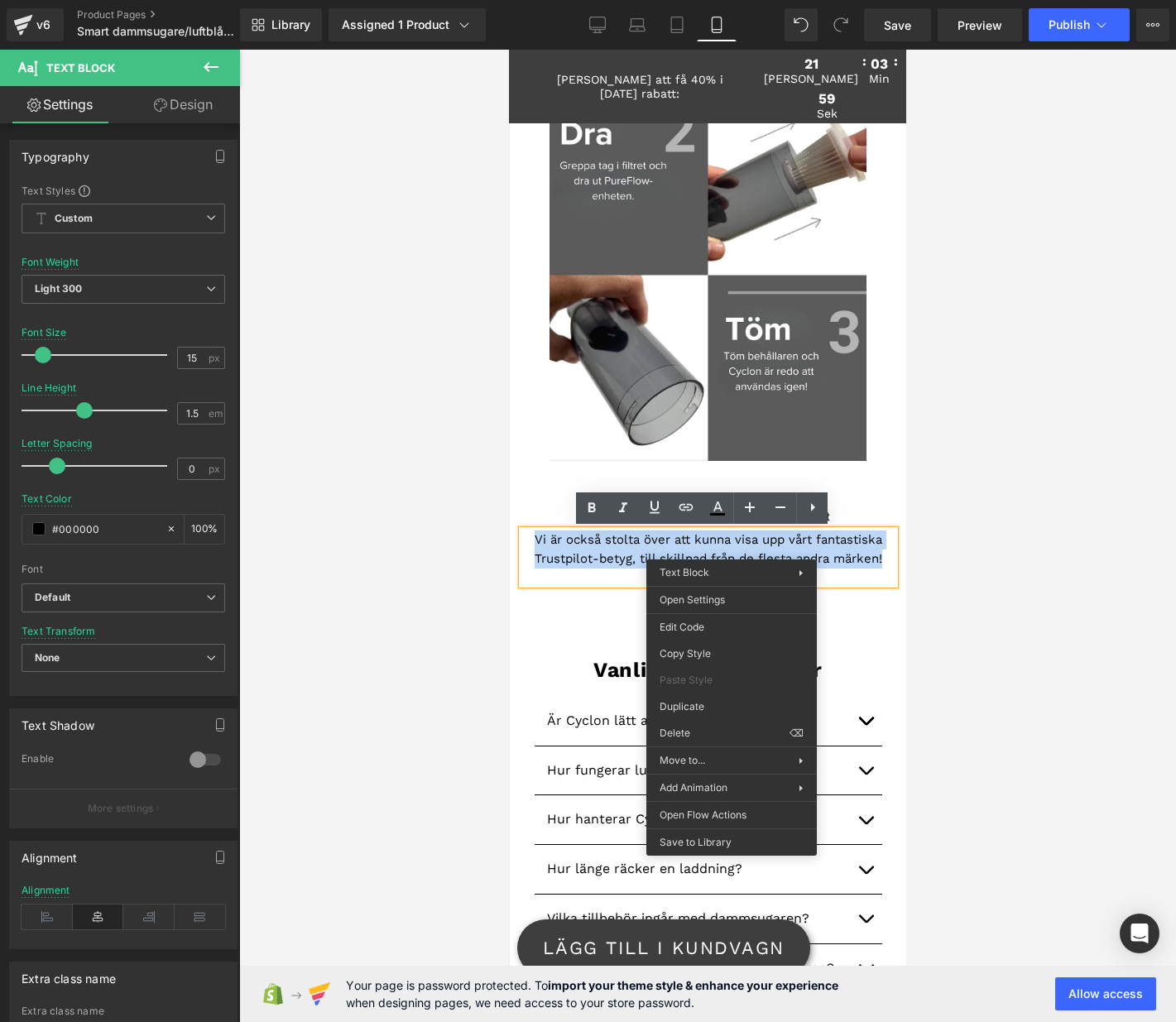
click at [882, 566] on p "Vi är också stolta över att kunna visa upp vårt fantastiska Trustpilot-betyg, t…" at bounding box center [708, 549] width 373 height 37
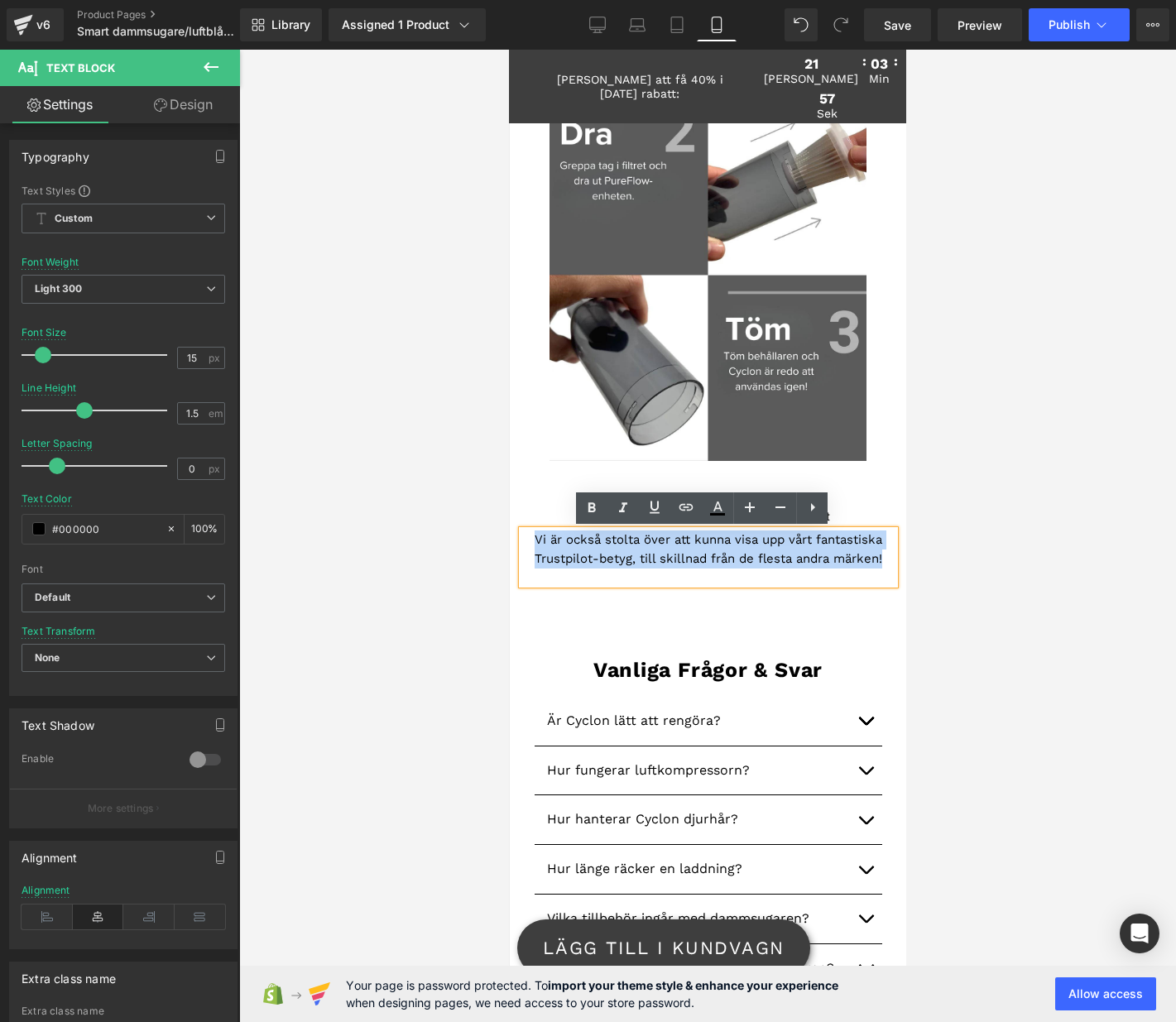
drag, startPoint x: 882, startPoint y: 561, endPoint x: 500, endPoint y: 535, distance: 382.9
copy p "Vi är också stolta över att kunna visa upp vårt fantastiska Trustpilot-betyg, t…"
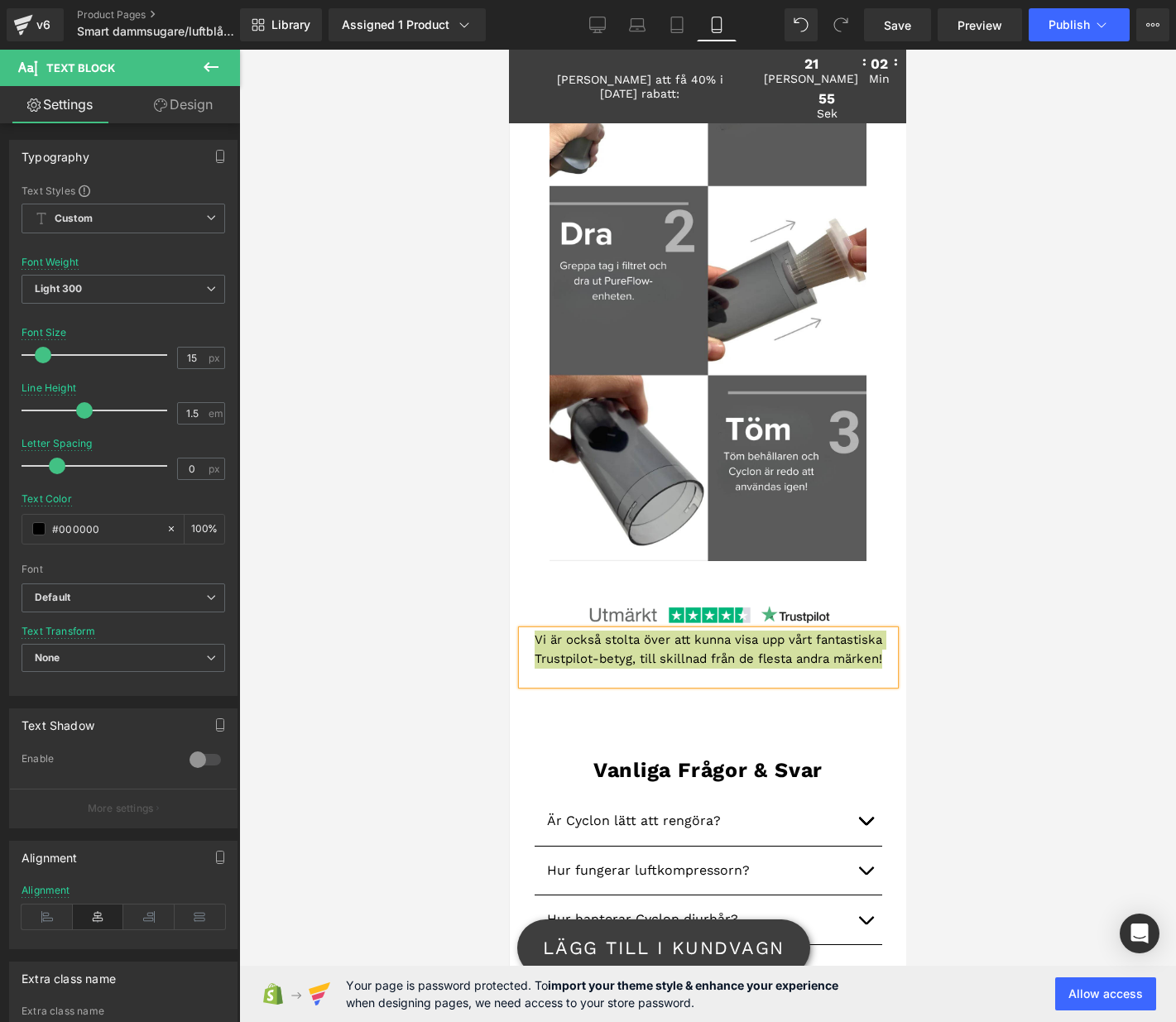
scroll to position [2649, 0]
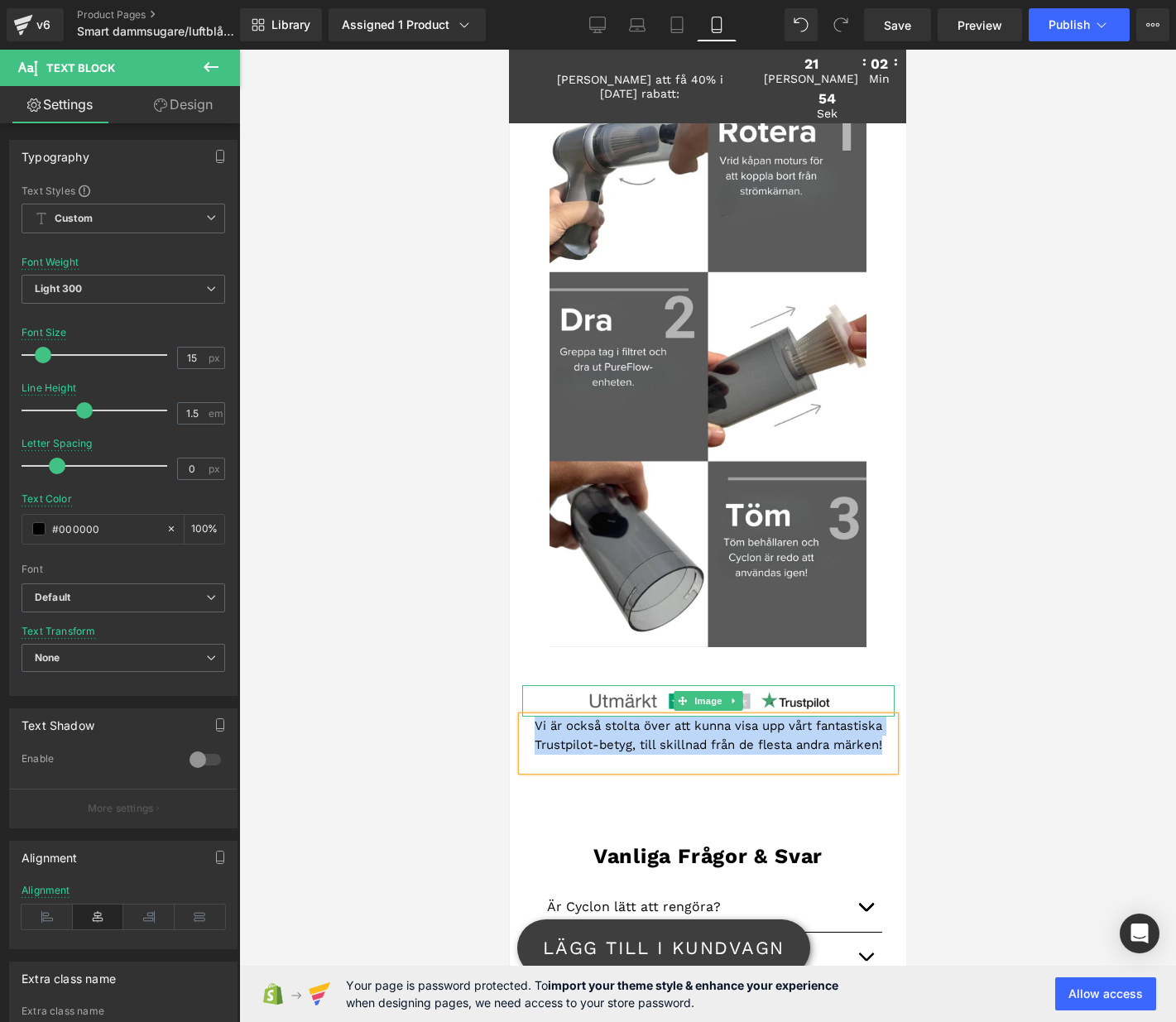
click at [742, 695] on img at bounding box center [708, 701] width 260 height 31
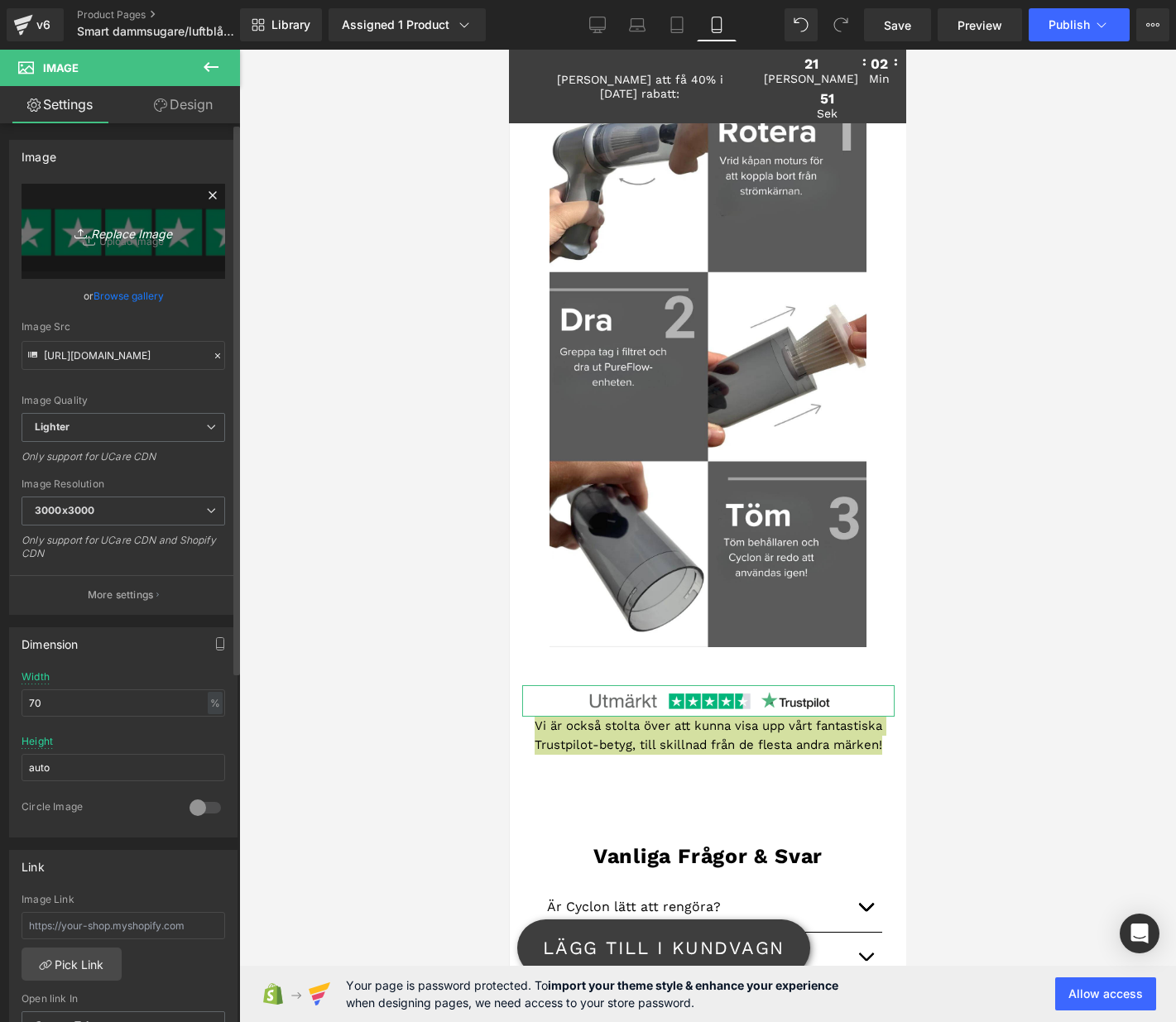
click at [134, 235] on icon "Replace Image" at bounding box center [123, 231] width 133 height 20
click at [129, 358] on input "[URL][DOMAIN_NAME]" at bounding box center [123, 355] width 204 height 29
